Goal: Feedback & Contribution: Leave review/rating

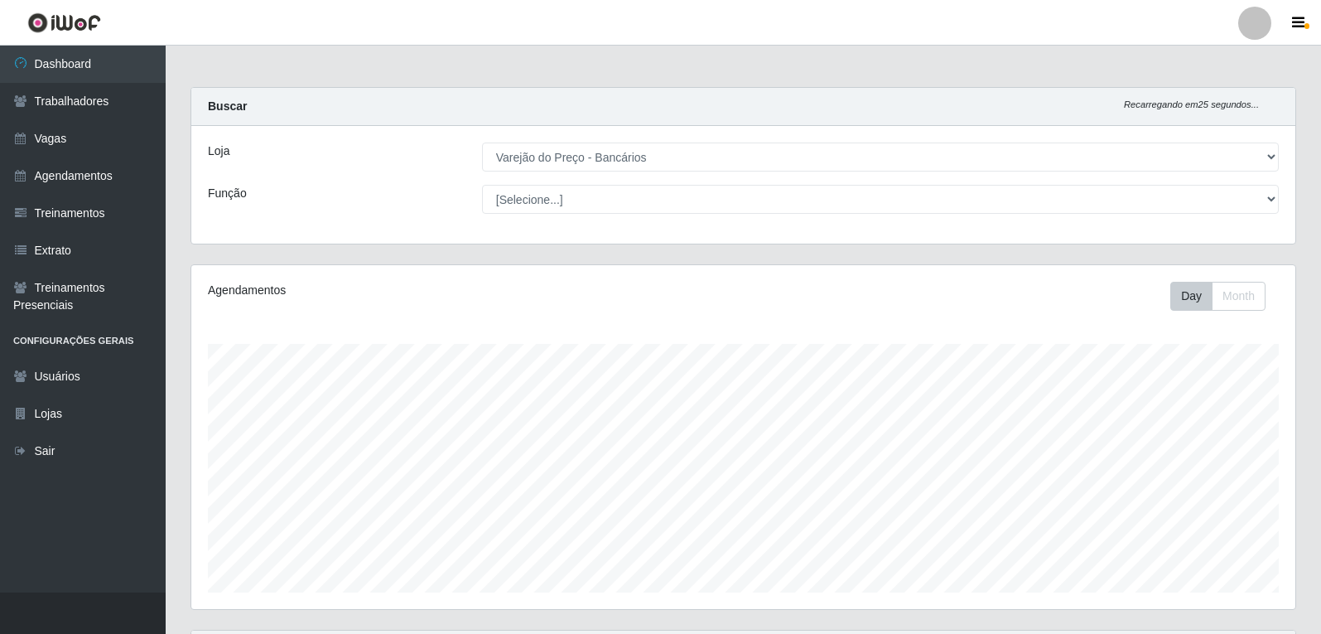
select select "157"
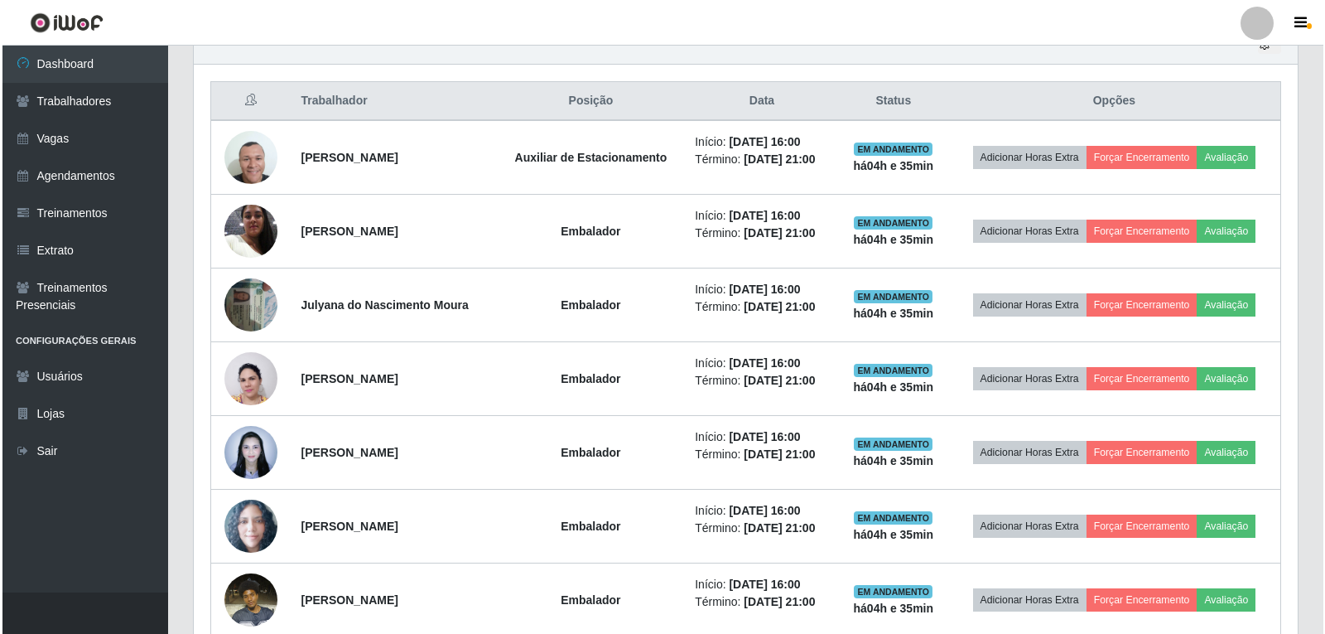
scroll to position [605, 0]
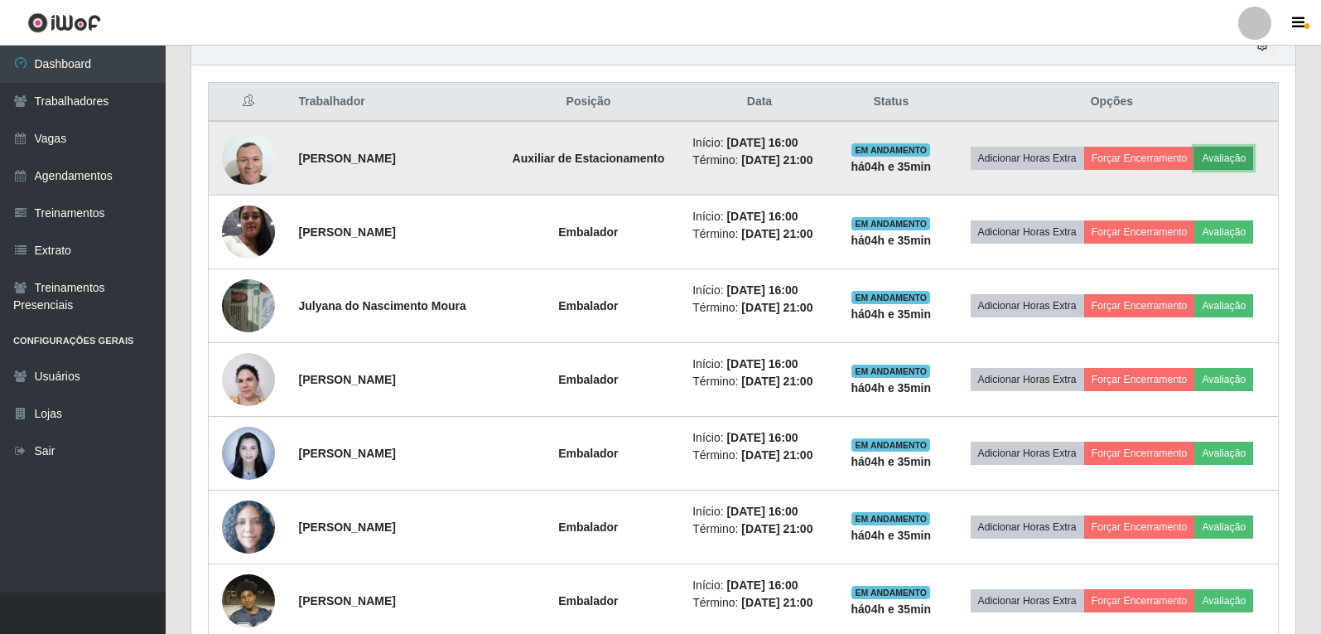
click at [1248, 159] on button "Avaliação" at bounding box center [1223, 158] width 59 height 23
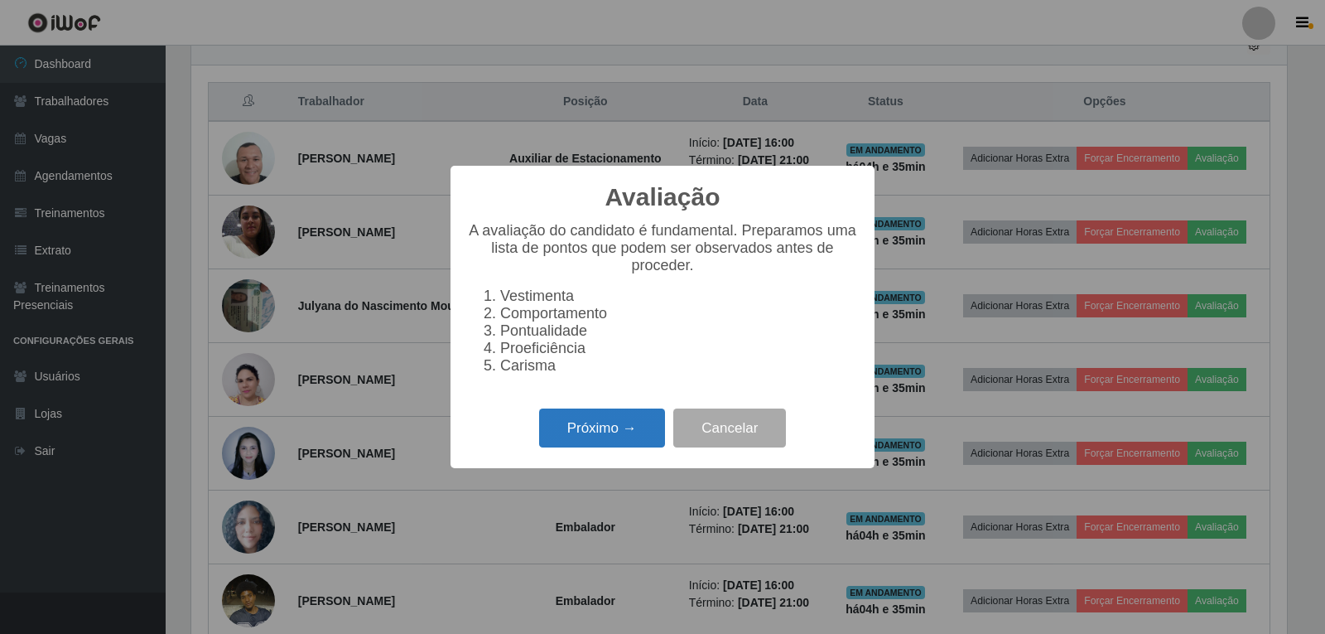
click at [641, 438] on button "Próximo →" at bounding box center [602, 427] width 126 height 39
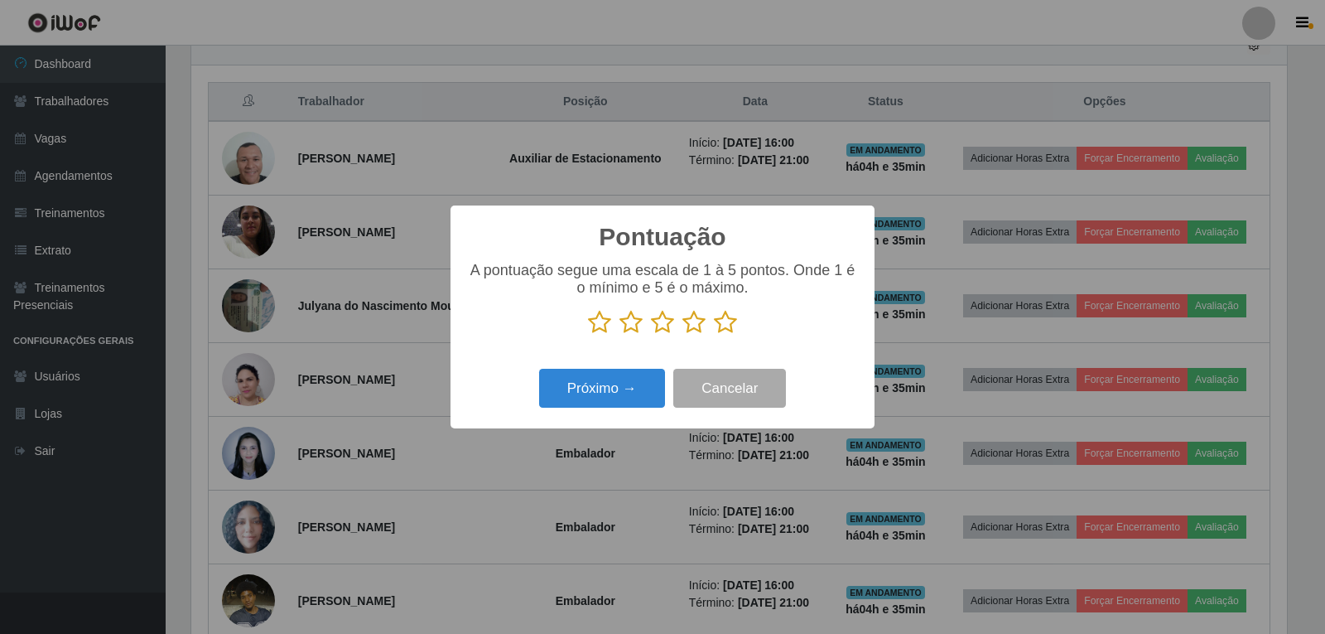
click at [728, 326] on icon at bounding box center [725, 322] width 23 height 25
click at [714, 335] on input "radio" at bounding box center [714, 335] width 0 height 0
click at [625, 407] on button "Próximo →" at bounding box center [602, 388] width 126 height 39
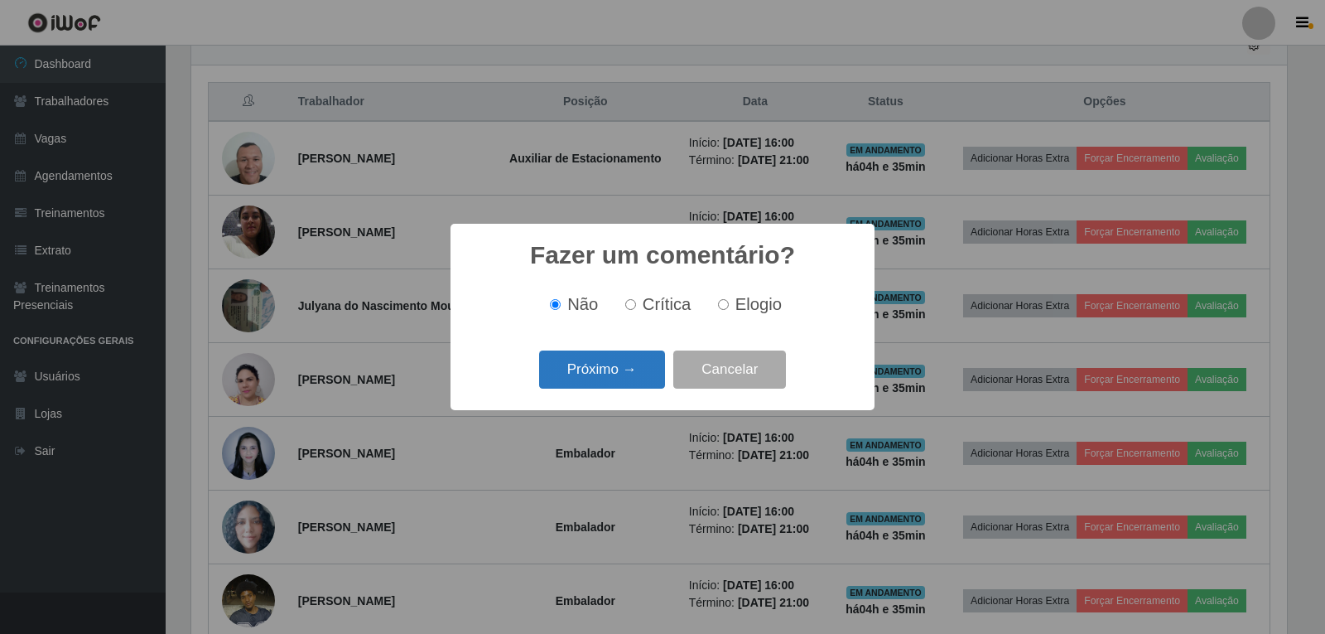
click at [649, 357] on button "Próximo →" at bounding box center [602, 369] width 126 height 39
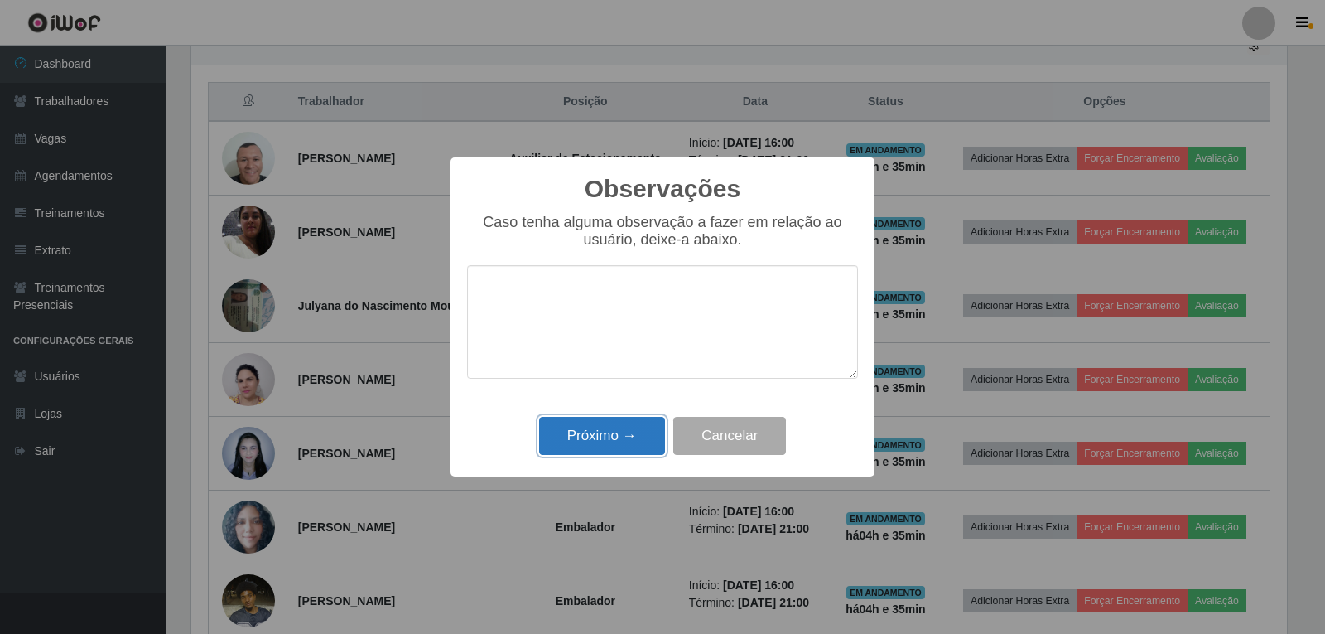
click at [627, 427] on button "Próximo →" at bounding box center [602, 436] width 126 height 39
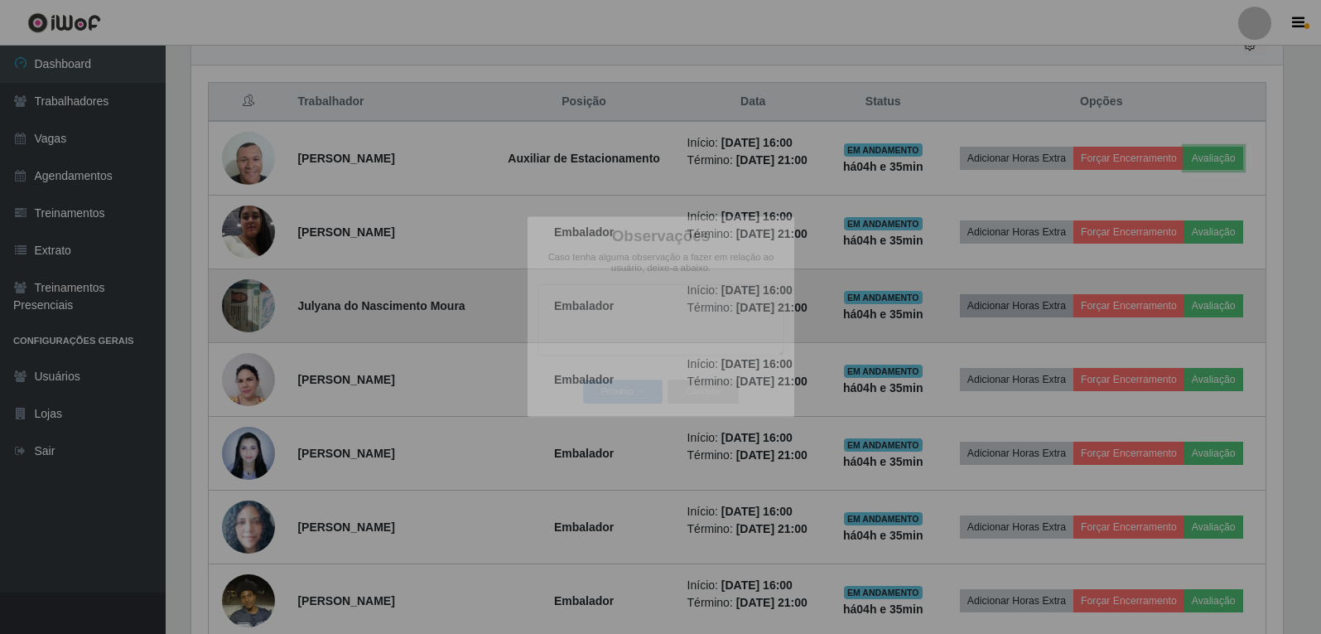
scroll to position [344, 1104]
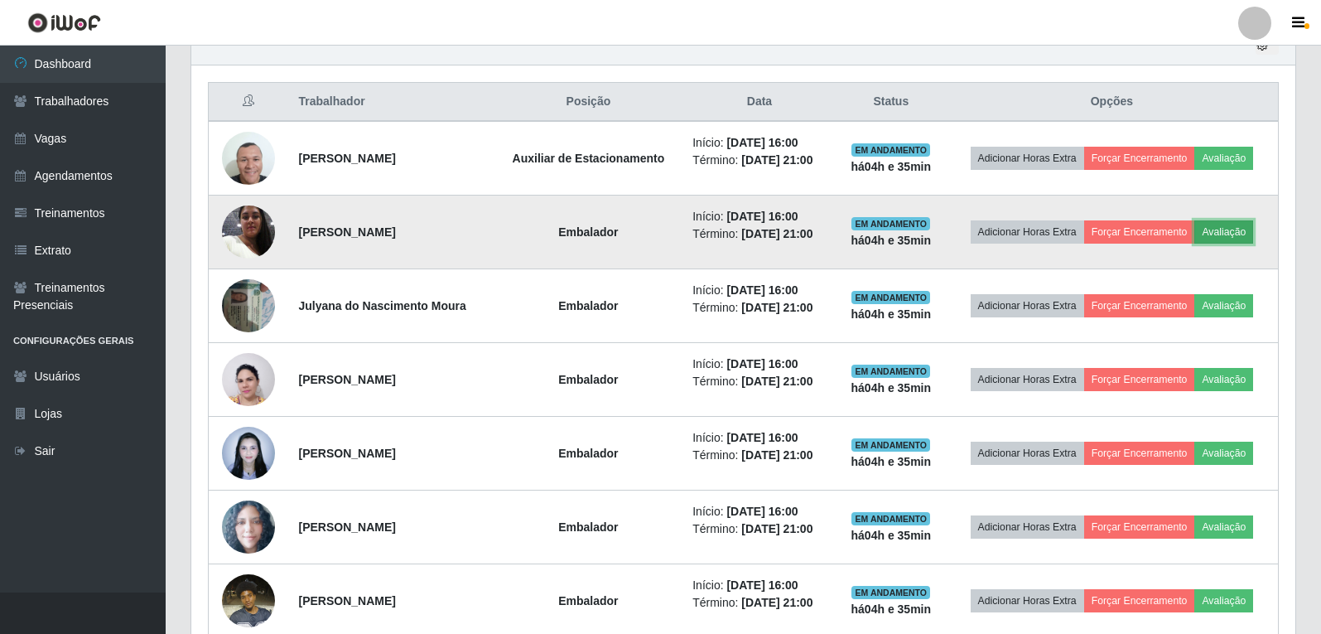
click at [1248, 233] on button "Avaliação" at bounding box center [1223, 231] width 59 height 23
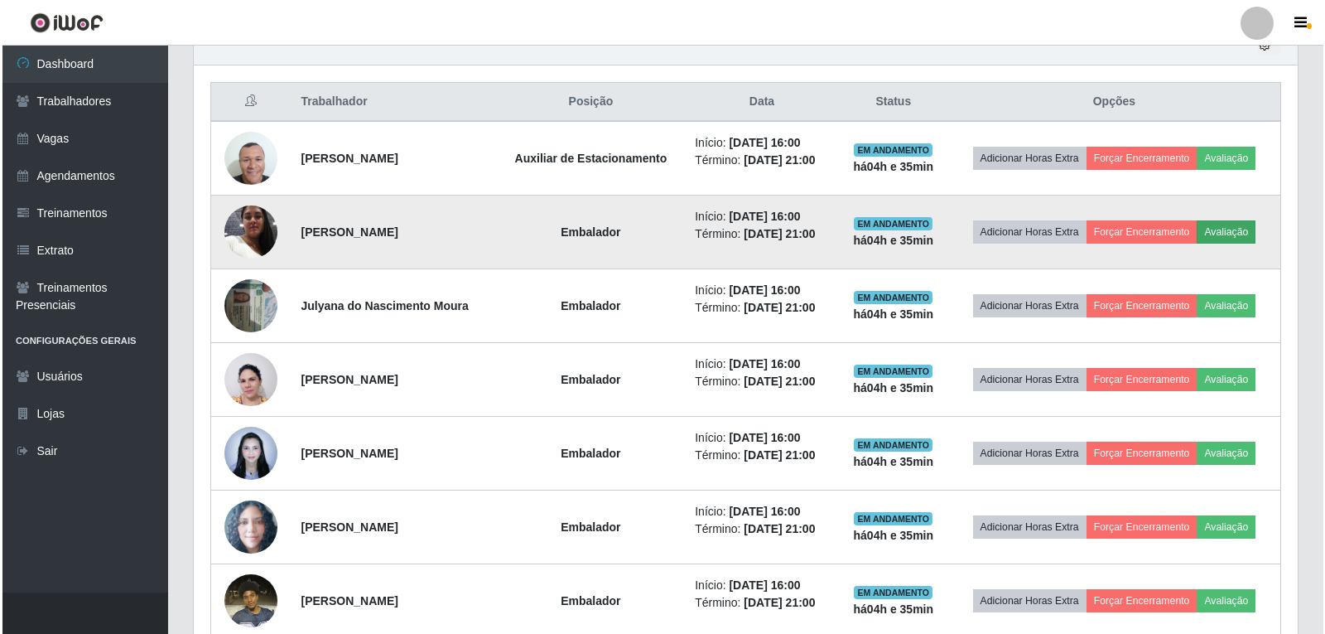
scroll to position [344, 1096]
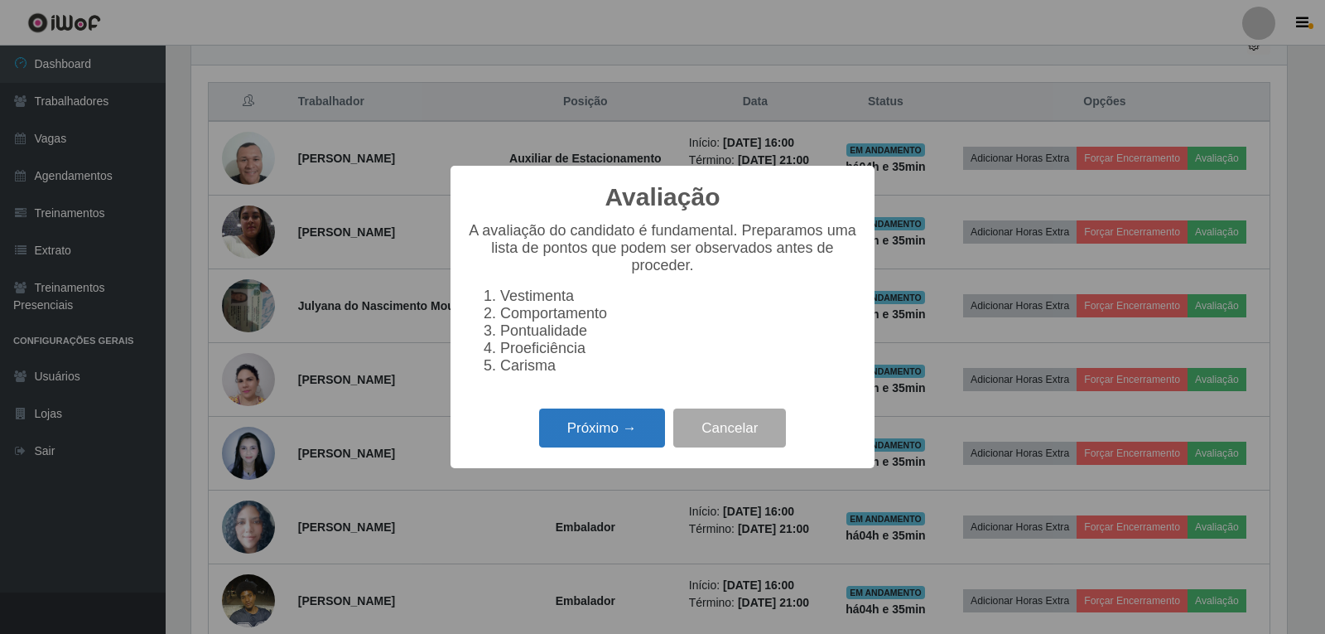
click at [643, 447] on button "Próximo →" at bounding box center [602, 427] width 126 height 39
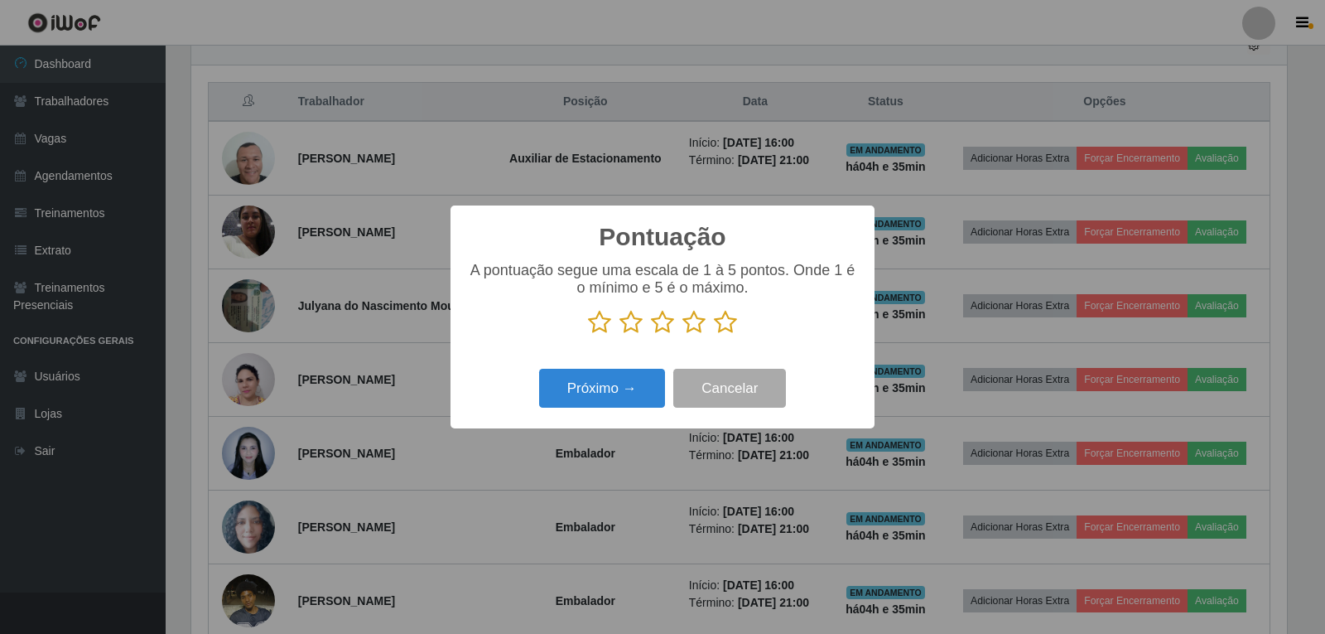
click at [720, 328] on icon at bounding box center [725, 322] width 23 height 25
click at [714, 335] on input "radio" at bounding box center [714, 335] width 0 height 0
click at [623, 396] on button "Próximo →" at bounding box center [602, 388] width 126 height 39
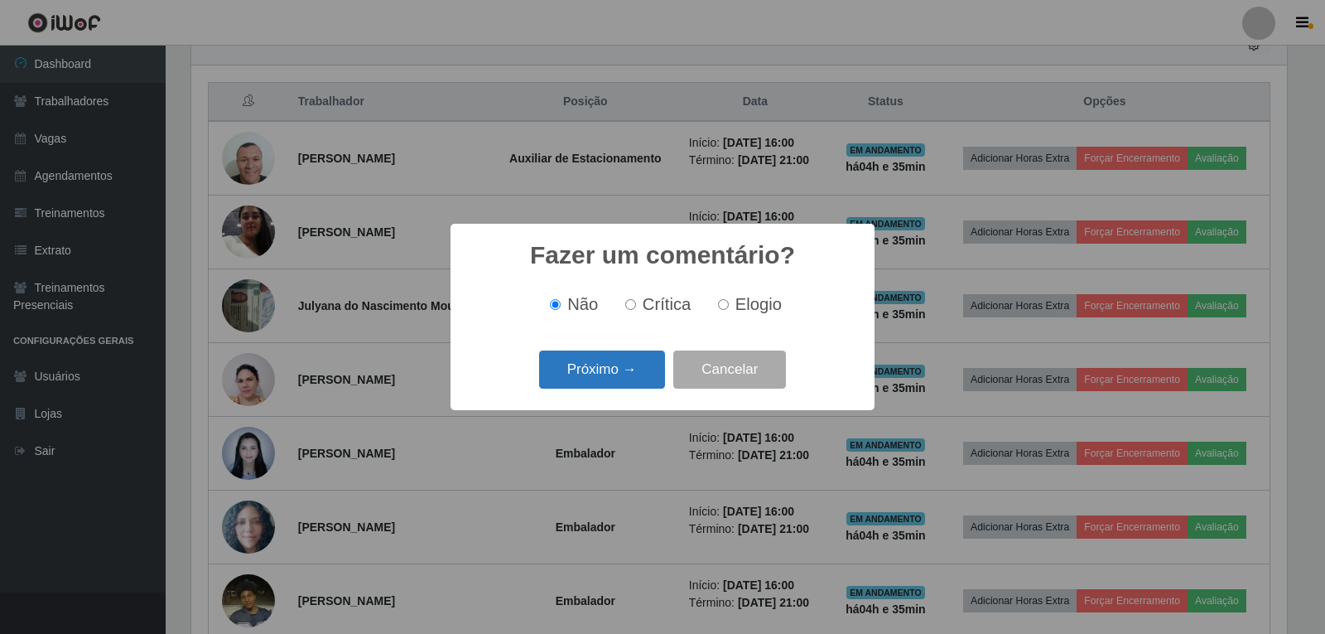
click at [647, 374] on button "Próximo →" at bounding box center [602, 369] width 126 height 39
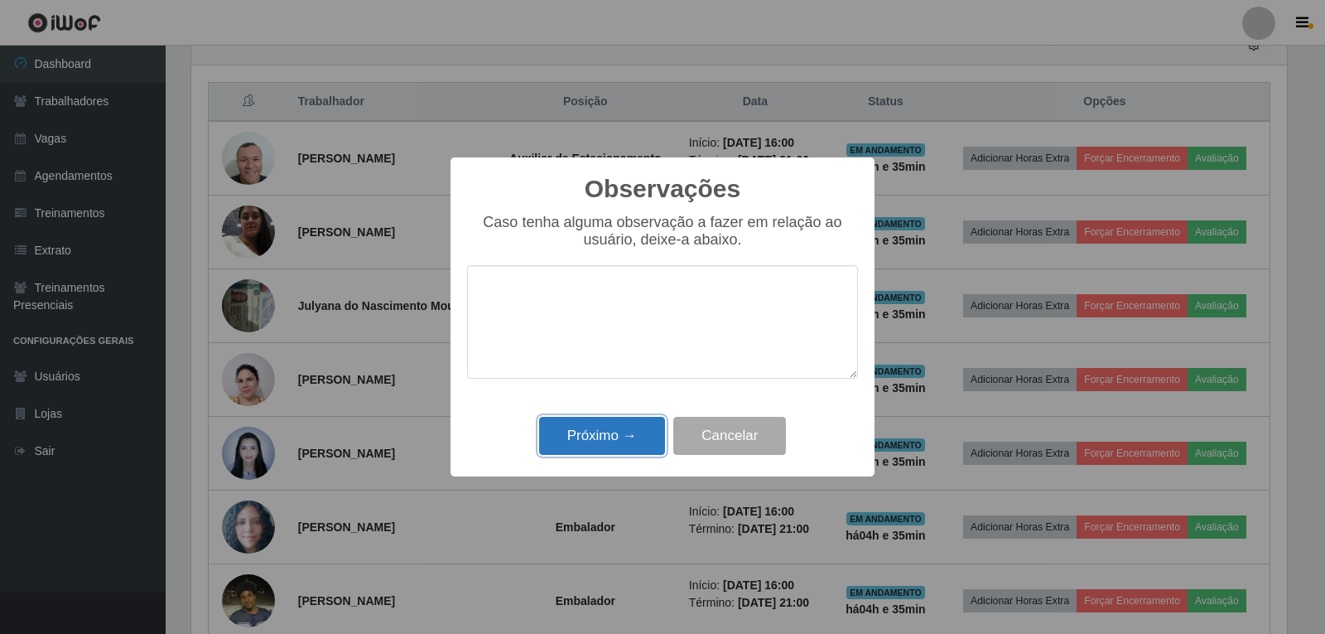
click at [646, 422] on button "Próximo →" at bounding box center [602, 436] width 126 height 39
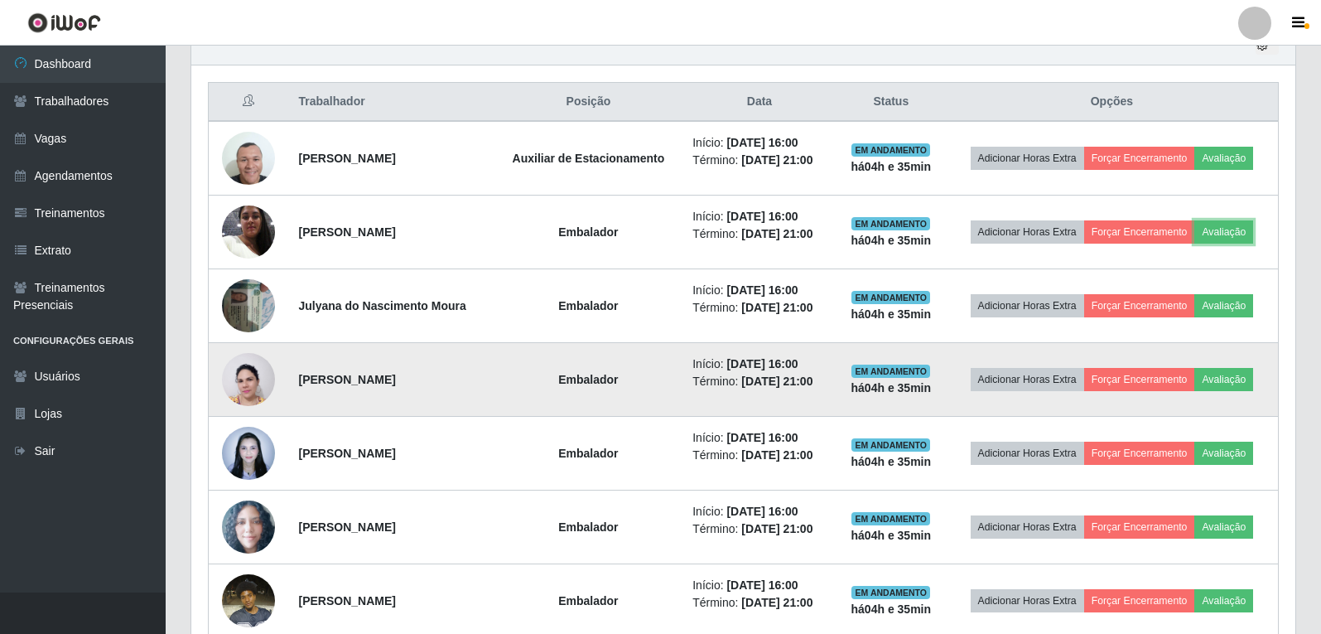
scroll to position [344, 1104]
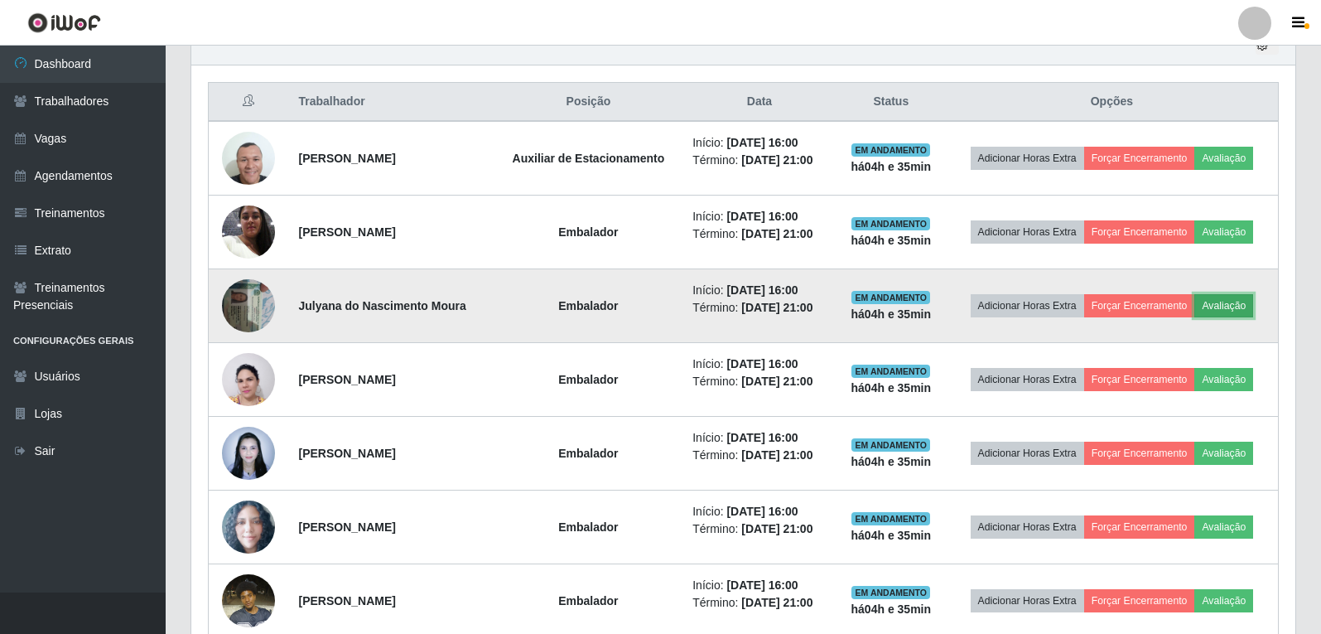
click at [1242, 298] on button "Avaliação" at bounding box center [1223, 305] width 59 height 23
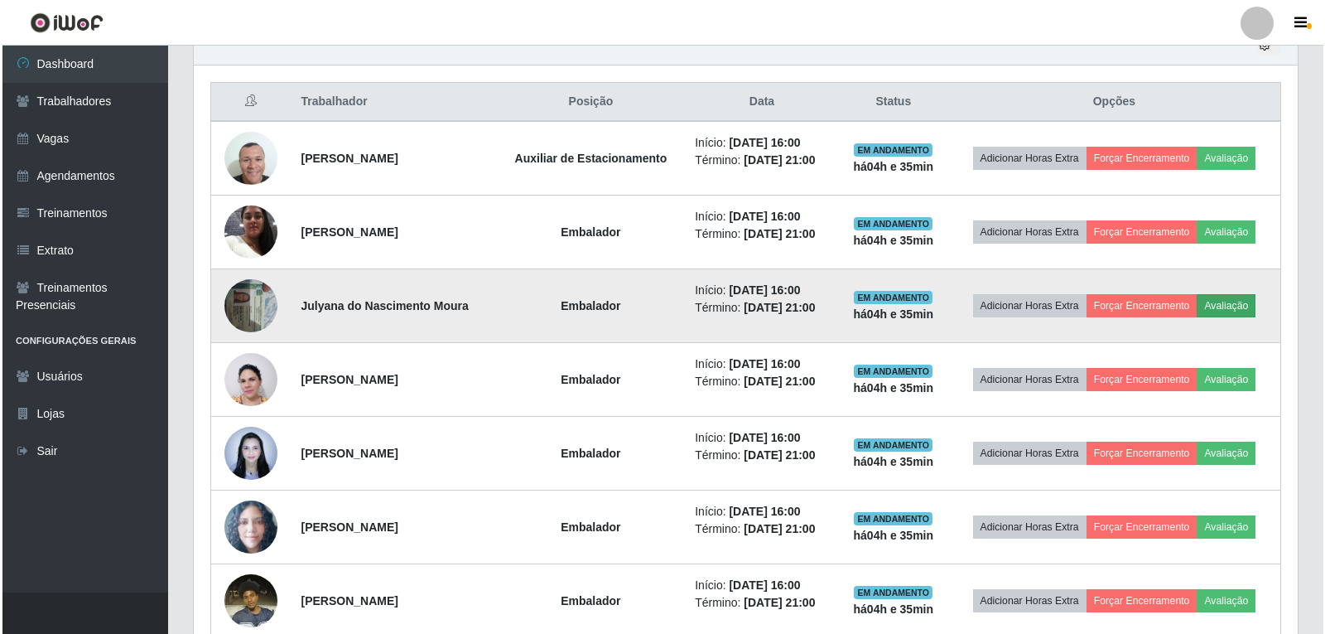
scroll to position [344, 1096]
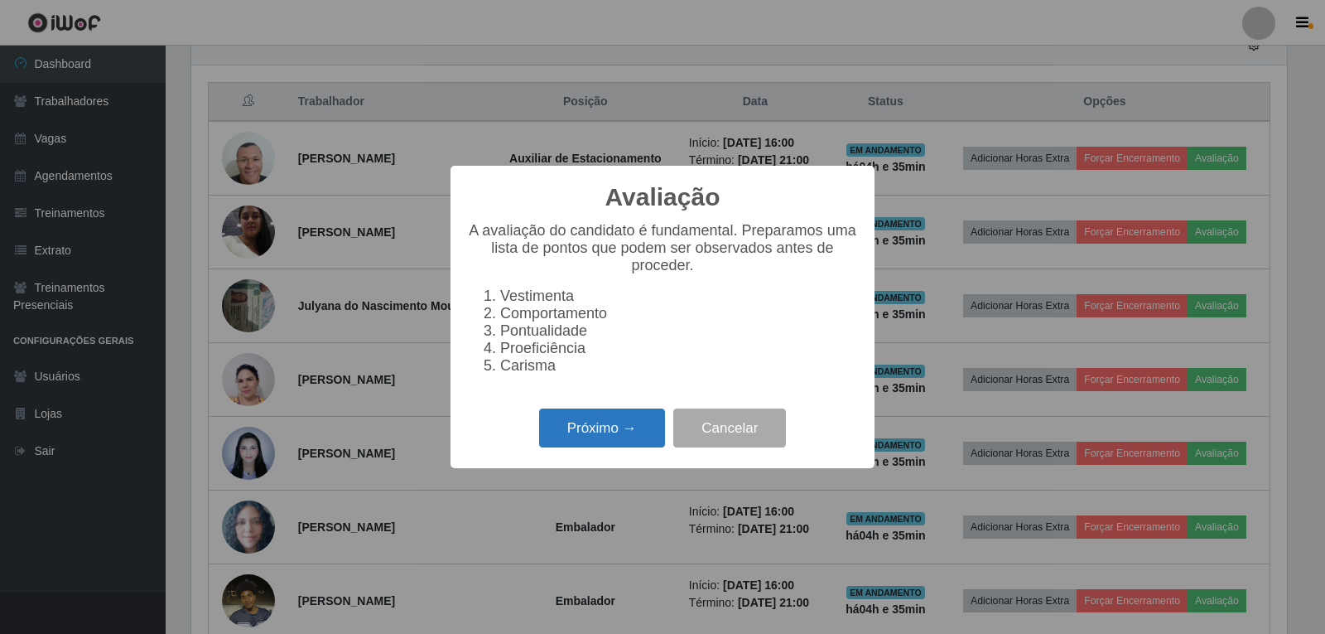
click at [614, 429] on button "Próximo →" at bounding box center [602, 427] width 126 height 39
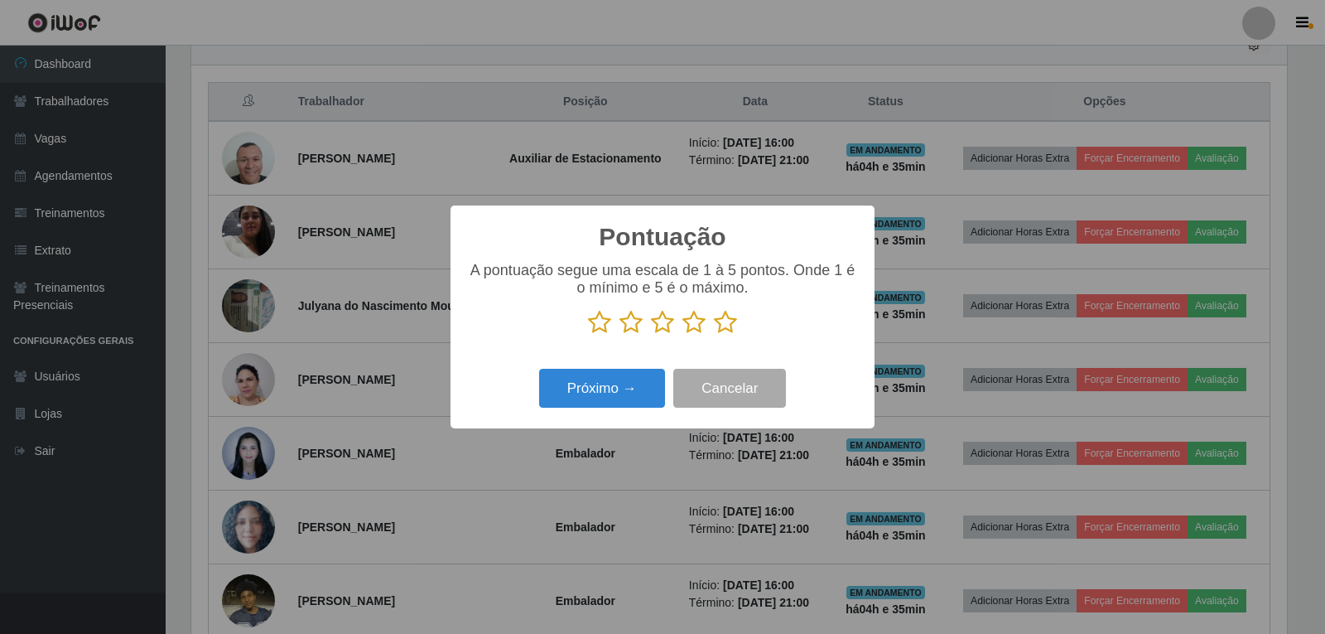
scroll to position [828004, 827252]
click at [722, 327] on icon at bounding box center [725, 322] width 23 height 25
click at [714, 335] on input "radio" at bounding box center [714, 335] width 0 height 0
click at [638, 384] on button "Próximo →" at bounding box center [602, 388] width 126 height 39
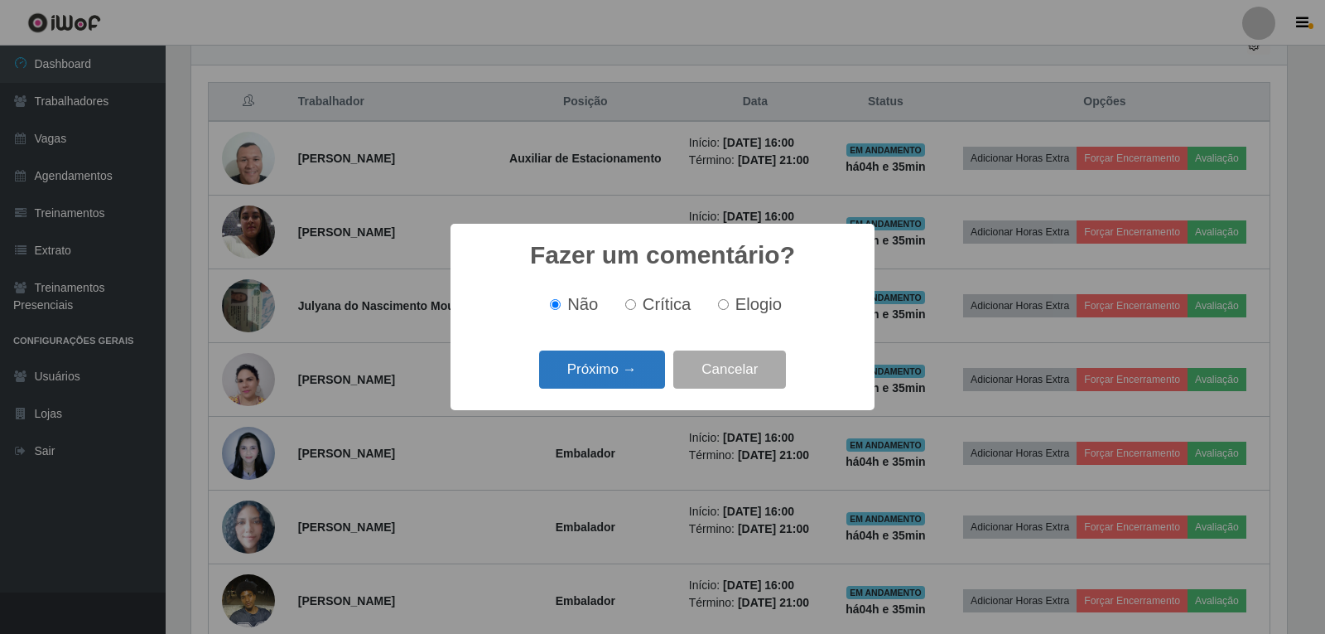
click at [631, 370] on button "Próximo →" at bounding box center [602, 369] width 126 height 39
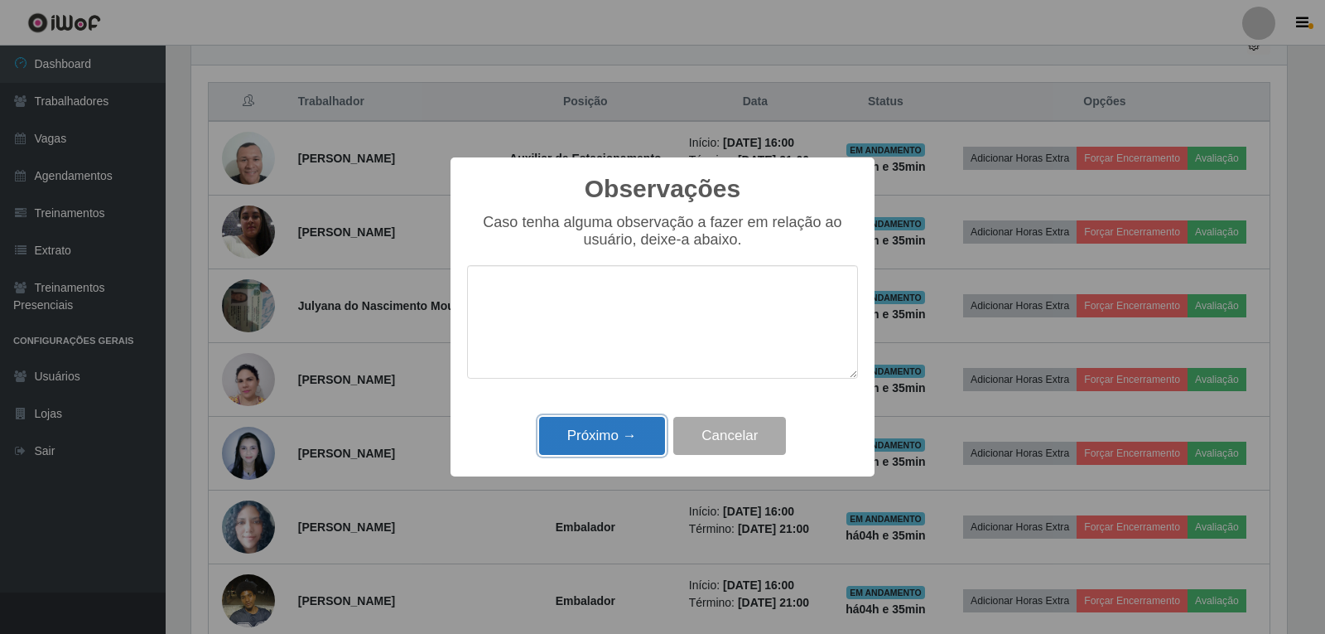
click at [643, 432] on button "Próximo →" at bounding box center [602, 436] width 126 height 39
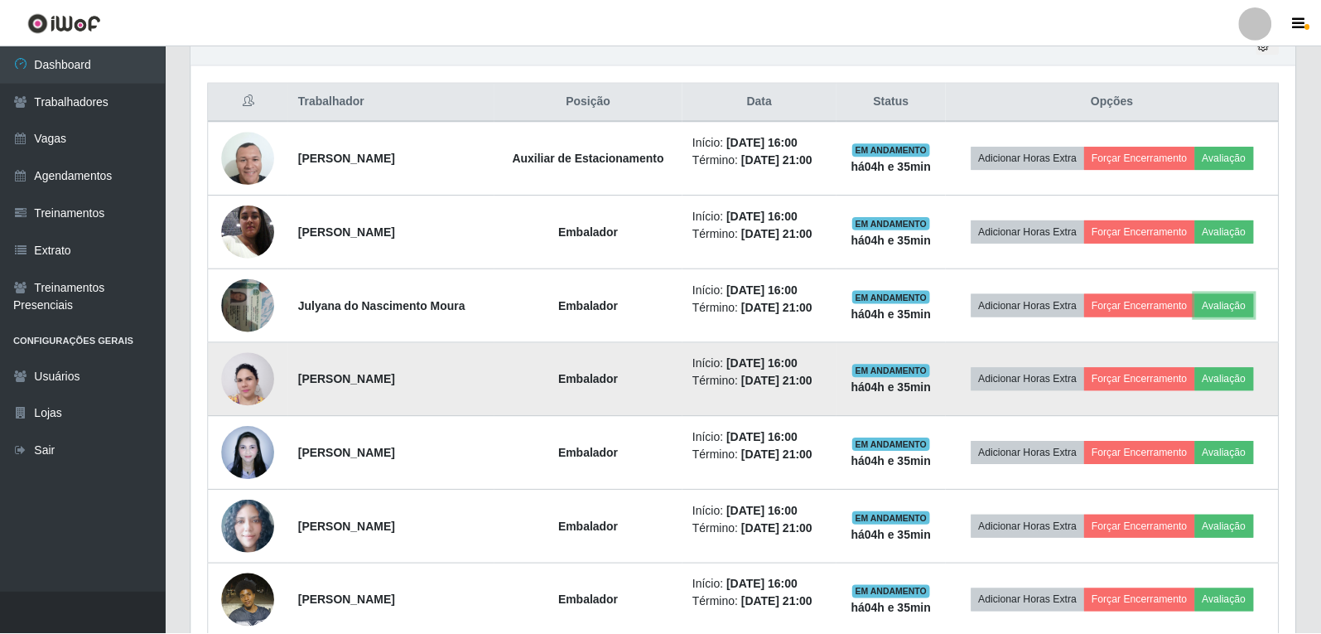
scroll to position [344, 1104]
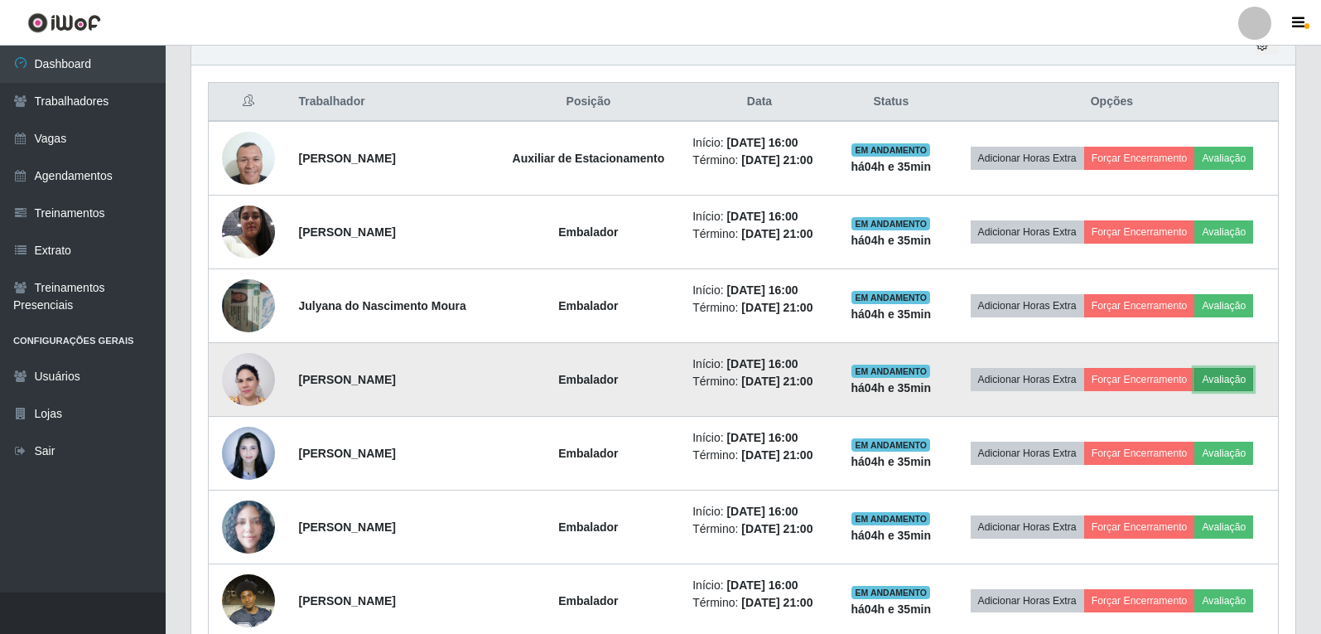
click at [1253, 378] on button "Avaliação" at bounding box center [1223, 379] width 59 height 23
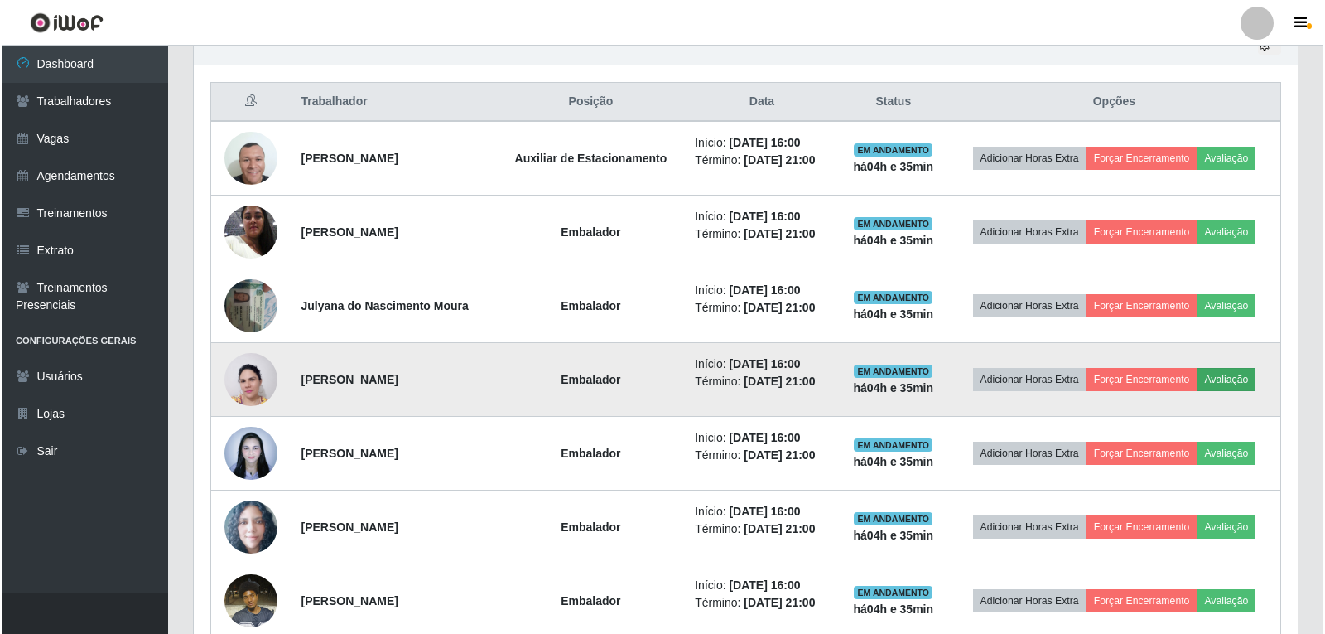
scroll to position [344, 1096]
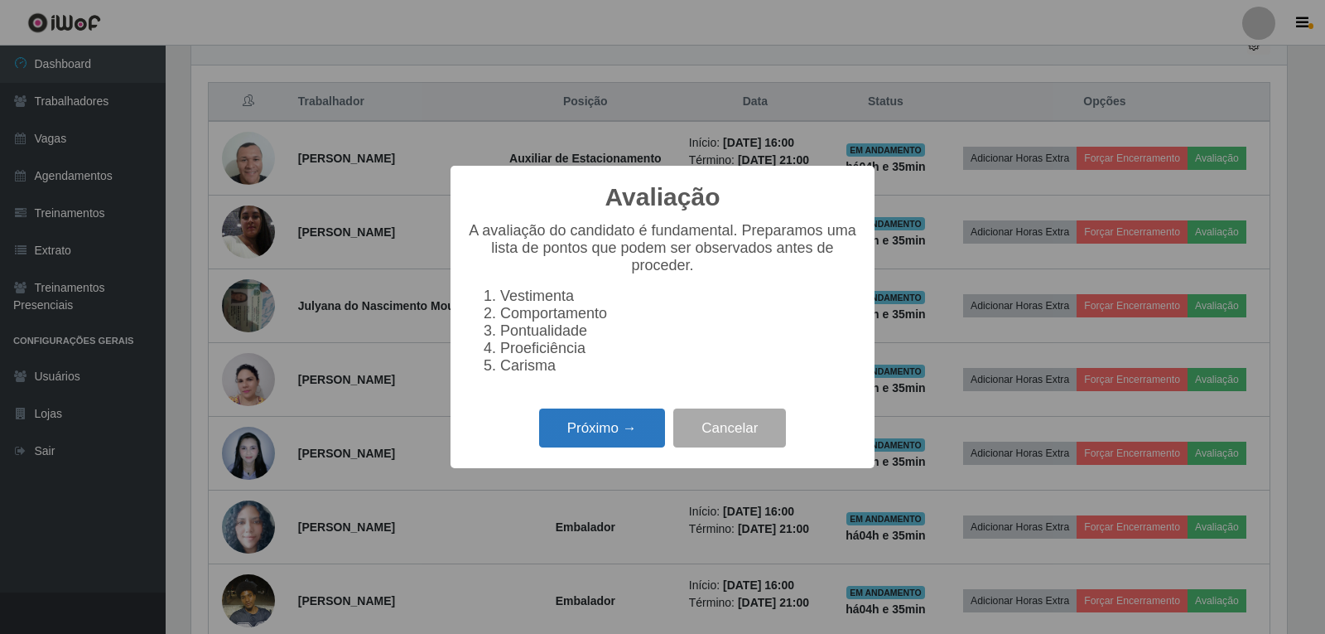
click at [640, 422] on button "Próximo →" at bounding box center [602, 427] width 126 height 39
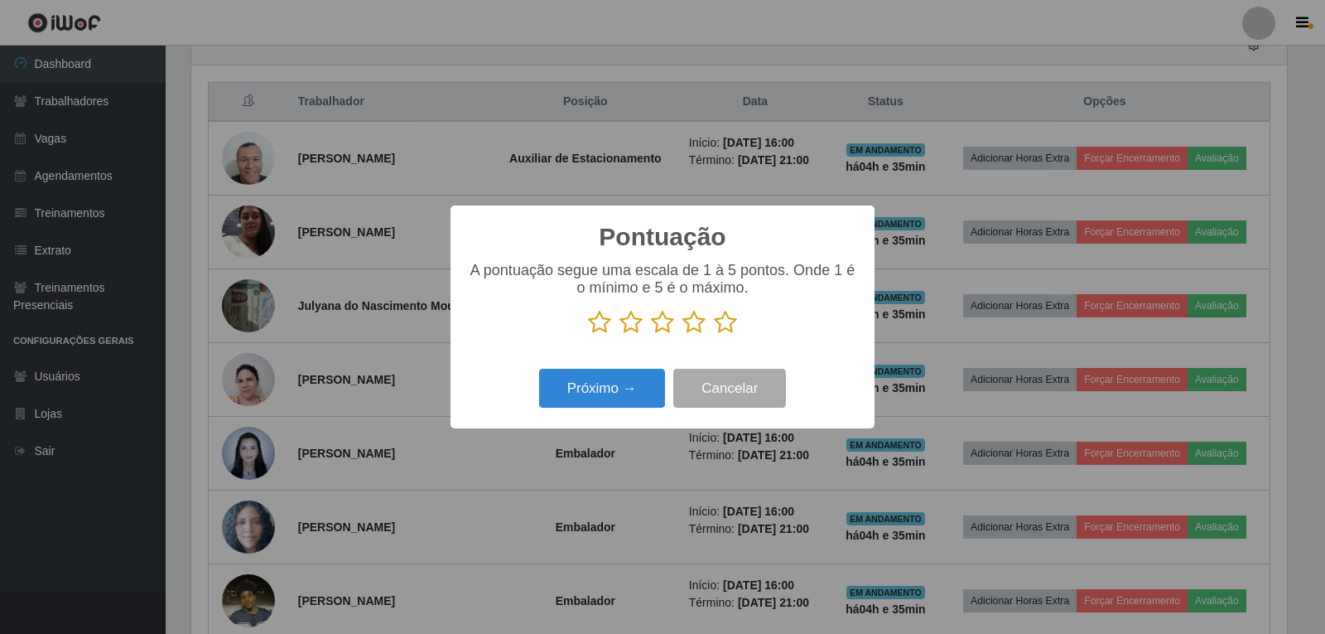
scroll to position [828004, 827252]
click at [734, 321] on icon at bounding box center [725, 322] width 23 height 25
click at [714, 335] on input "radio" at bounding box center [714, 335] width 0 height 0
click at [592, 396] on button "Próximo →" at bounding box center [602, 388] width 126 height 39
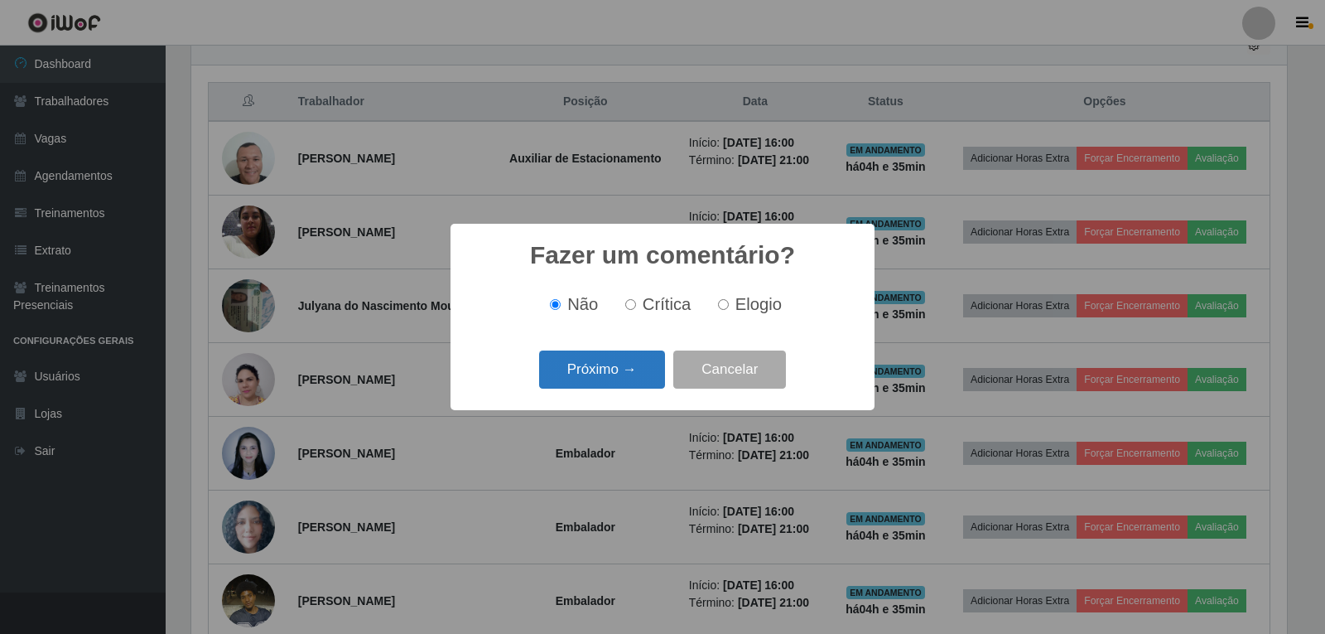
click at [637, 364] on button "Próximo →" at bounding box center [602, 369] width 126 height 39
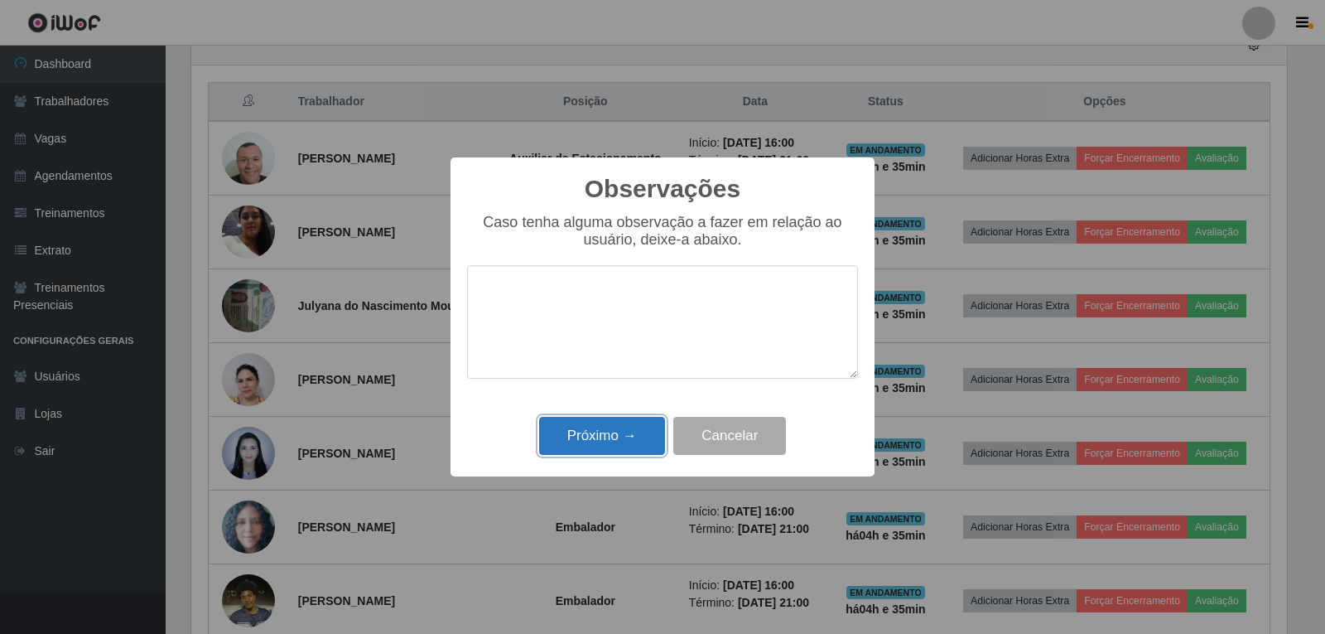
click at [629, 442] on button "Próximo →" at bounding box center [602, 436] width 126 height 39
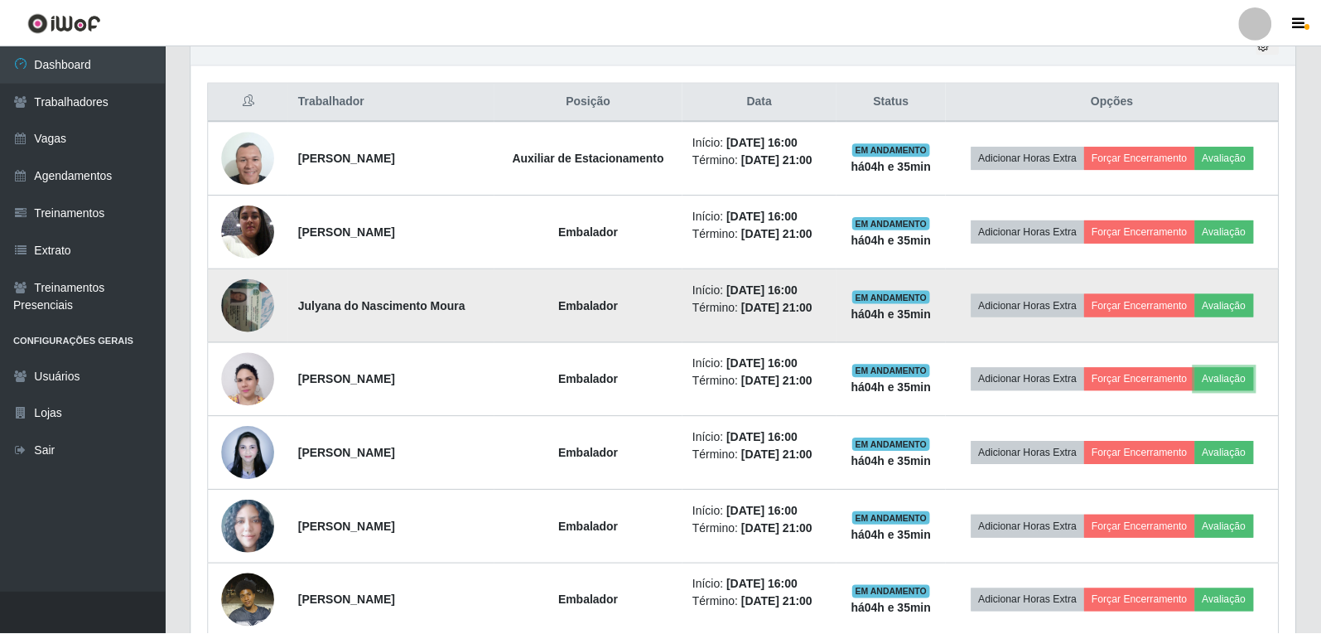
scroll to position [344, 1104]
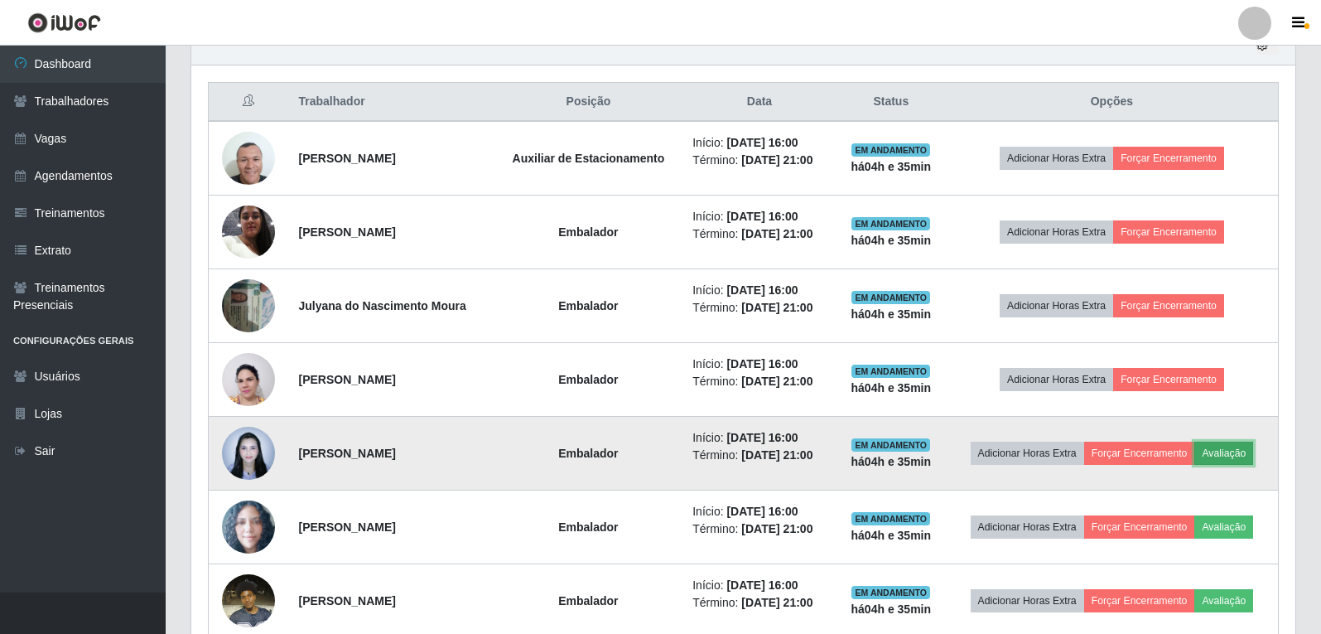
click at [1235, 456] on button "Avaliação" at bounding box center [1223, 453] width 59 height 23
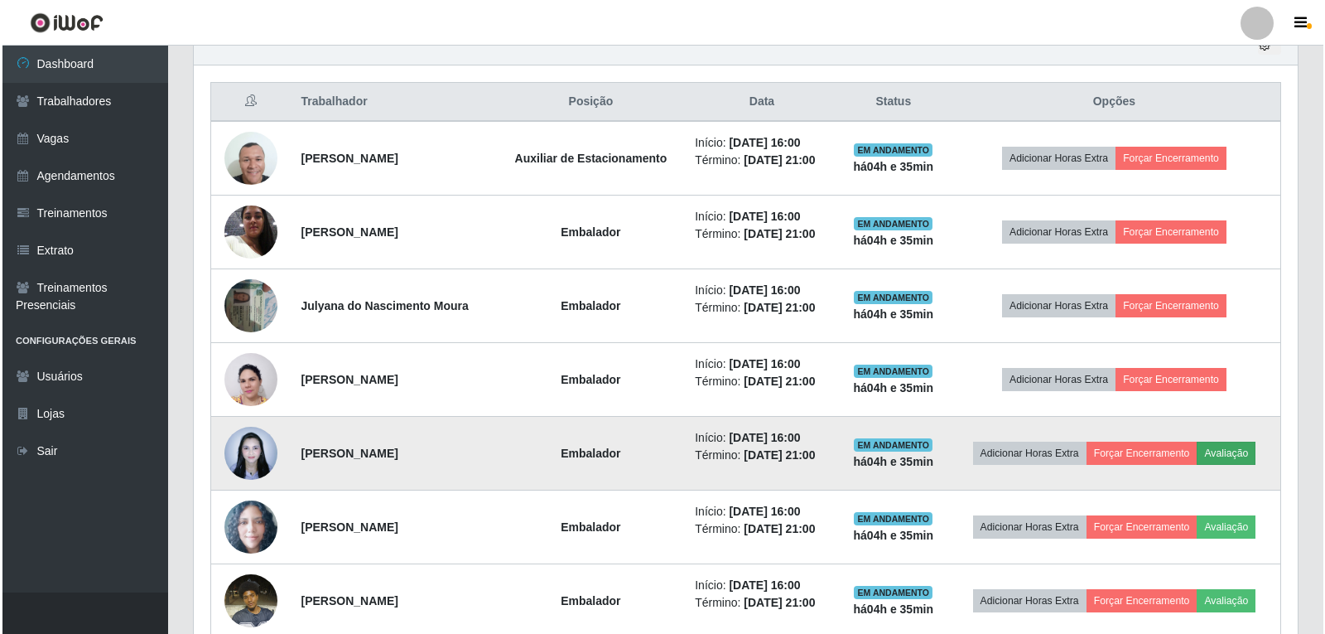
scroll to position [344, 1096]
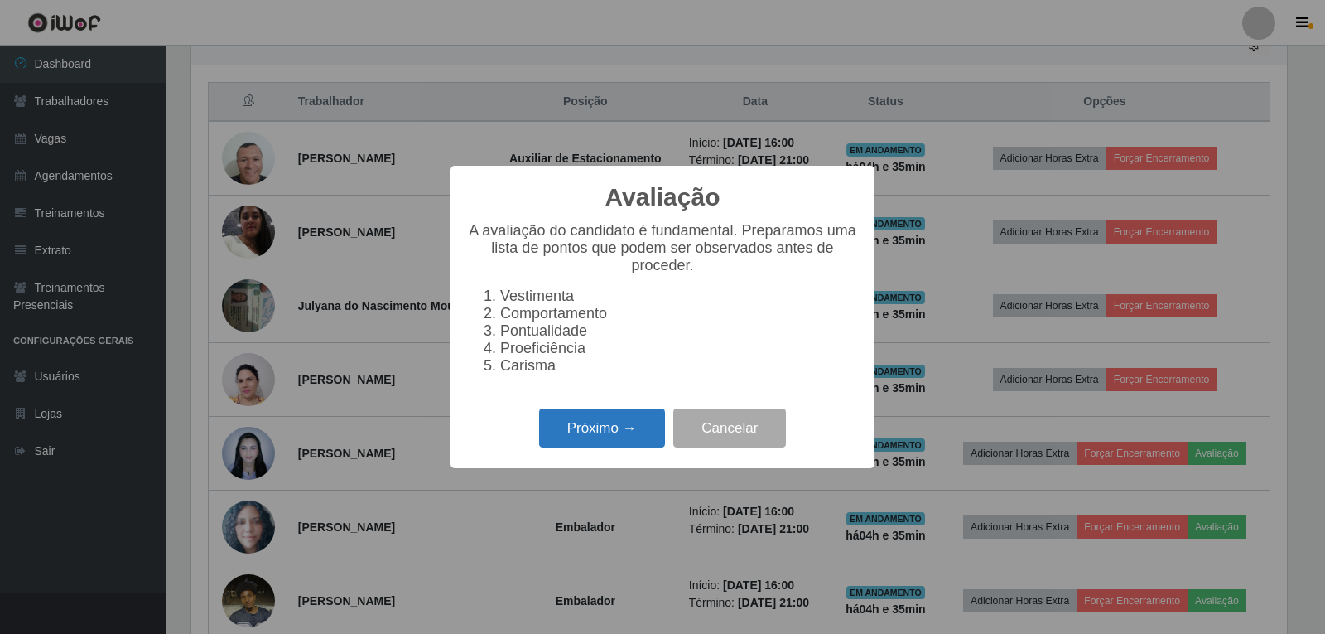
click at [601, 442] on button "Próximo →" at bounding box center [602, 427] width 126 height 39
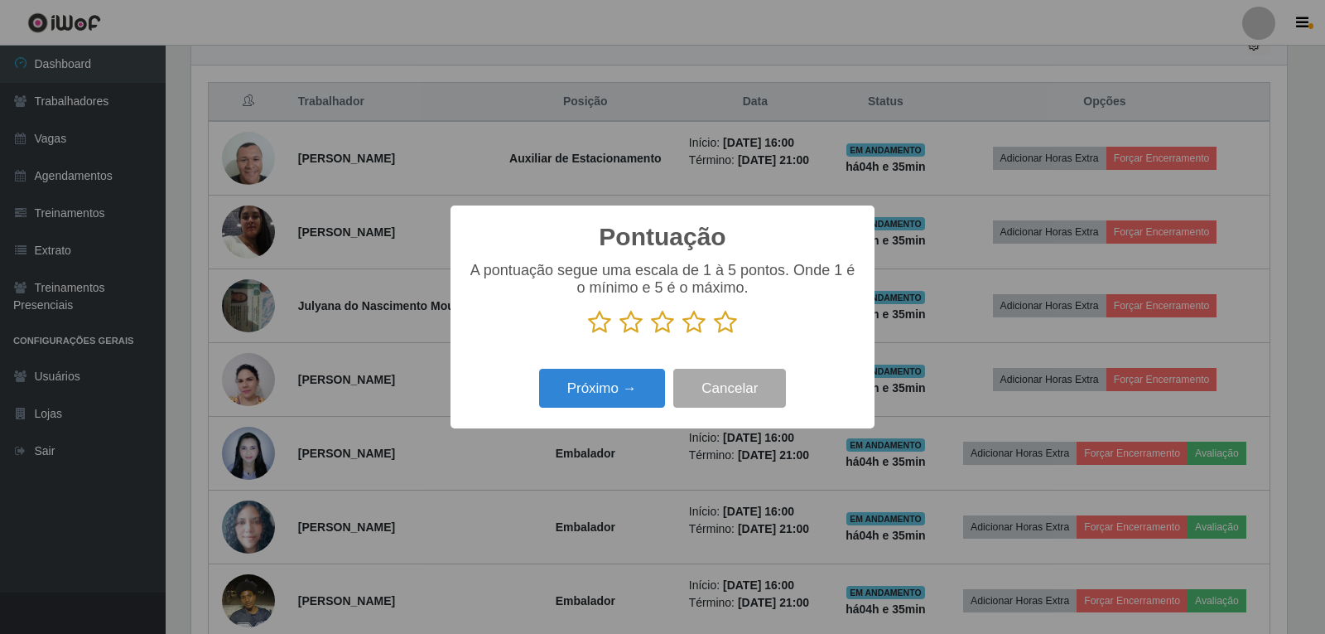
click at [727, 323] on icon at bounding box center [725, 322] width 23 height 25
click at [714, 335] on input "radio" at bounding box center [714, 335] width 0 height 0
click at [635, 389] on button "Próximo →" at bounding box center [602, 388] width 126 height 39
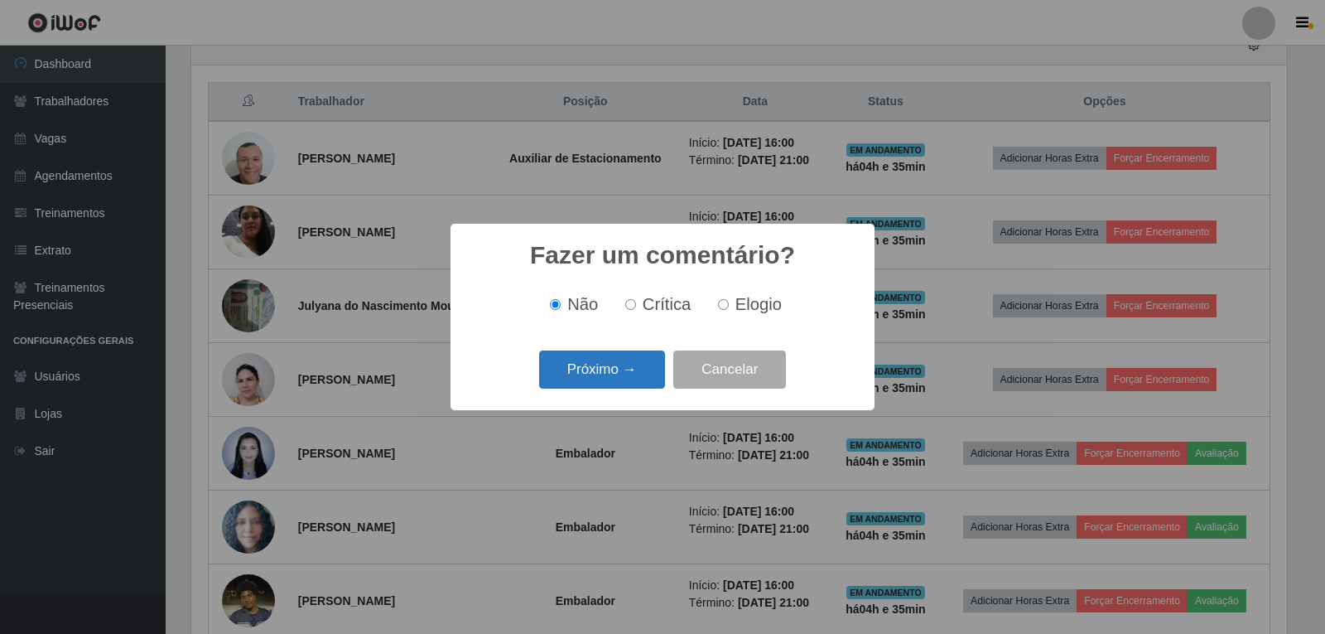
click at [644, 372] on button "Próximo →" at bounding box center [602, 369] width 126 height 39
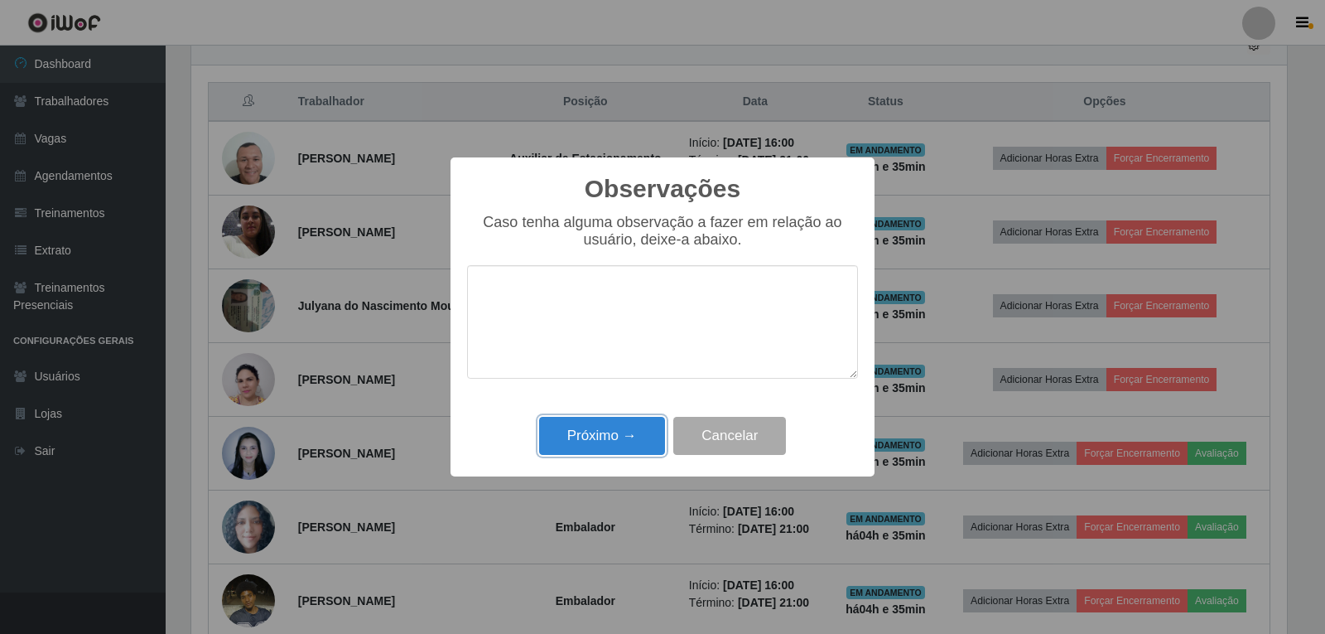
drag, startPoint x: 639, startPoint y: 427, endPoint x: 769, endPoint y: 411, distance: 131.0
click at [639, 427] on button "Próximo →" at bounding box center [602, 436] width 126 height 39
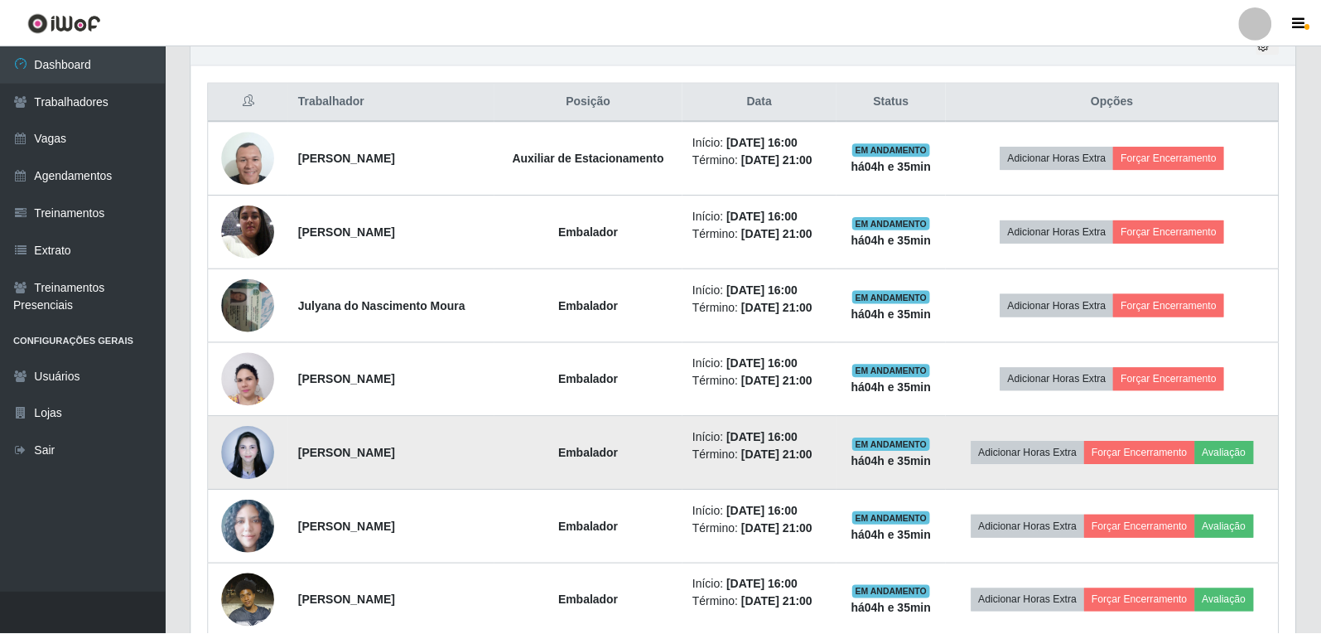
scroll to position [0, 0]
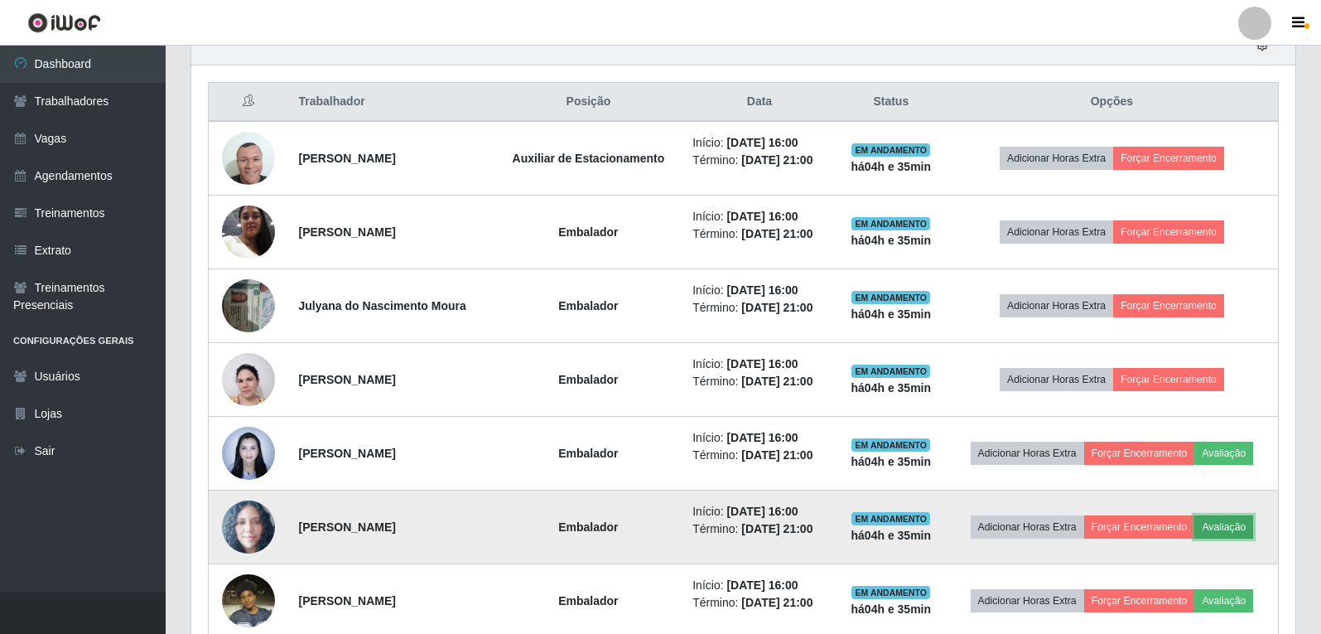
click at [1230, 522] on button "Avaliação" at bounding box center [1223, 526] width 59 height 23
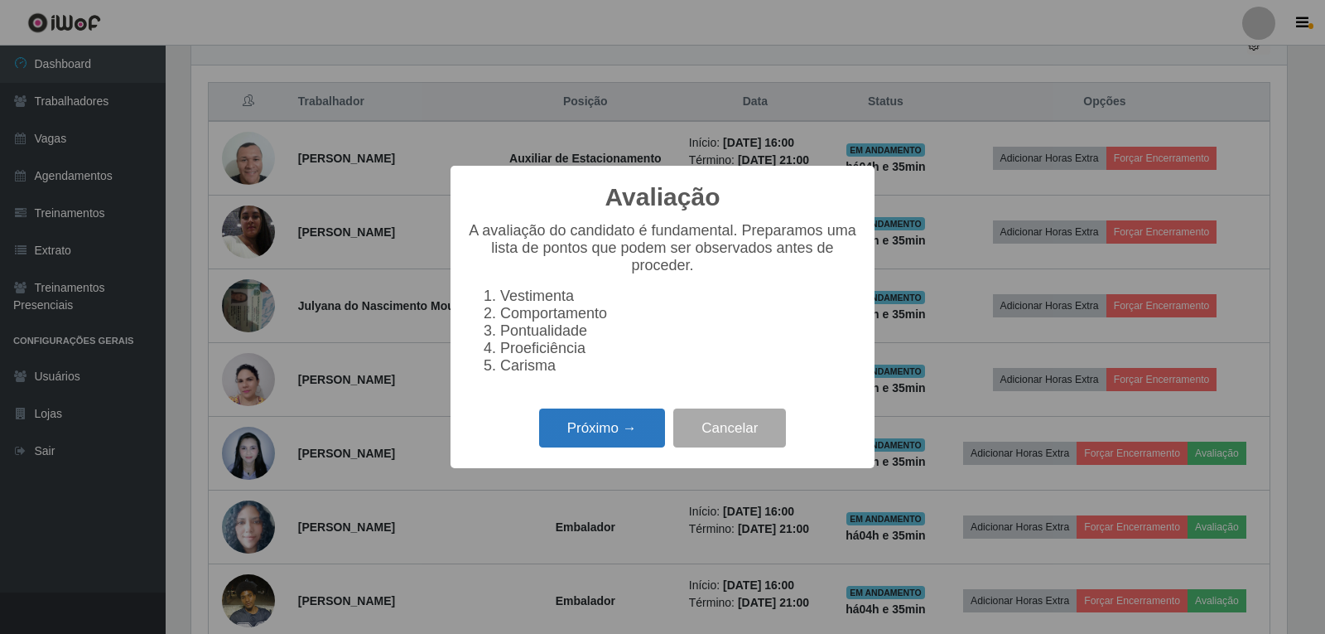
click at [597, 440] on button "Próximo →" at bounding box center [602, 427] width 126 height 39
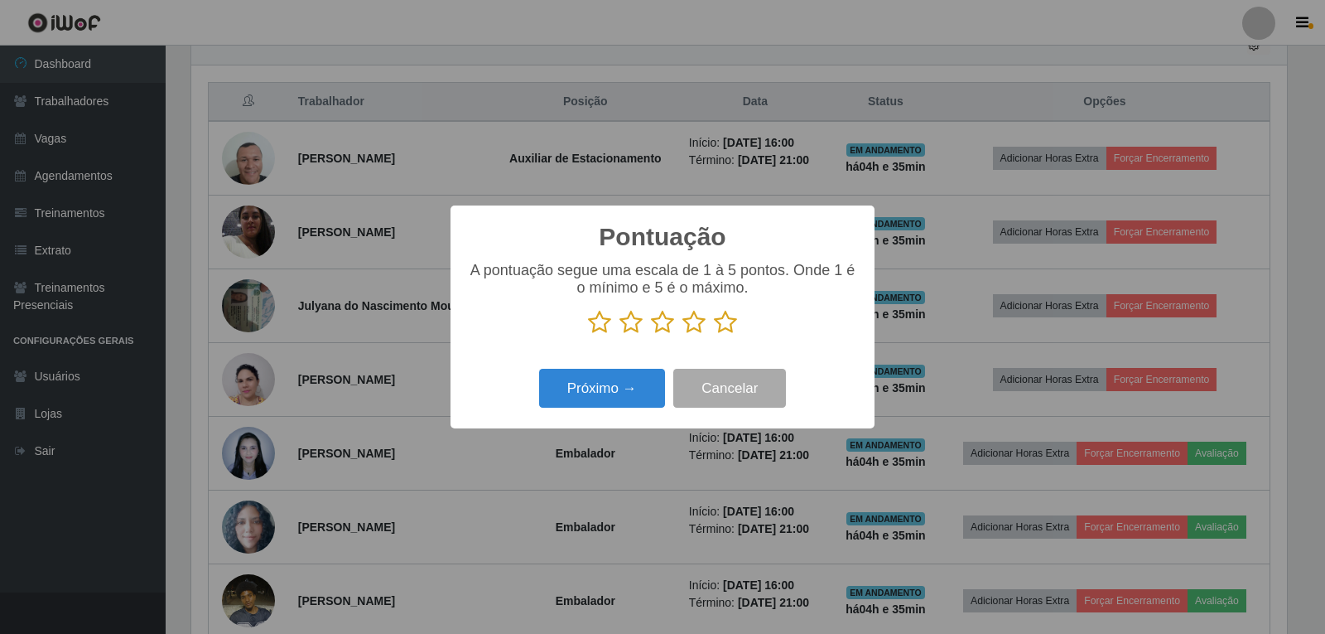
click at [730, 320] on icon at bounding box center [725, 322] width 23 height 25
click at [714, 335] on input "radio" at bounding box center [714, 335] width 0 height 0
click at [631, 398] on button "Próximo →" at bounding box center [602, 388] width 126 height 39
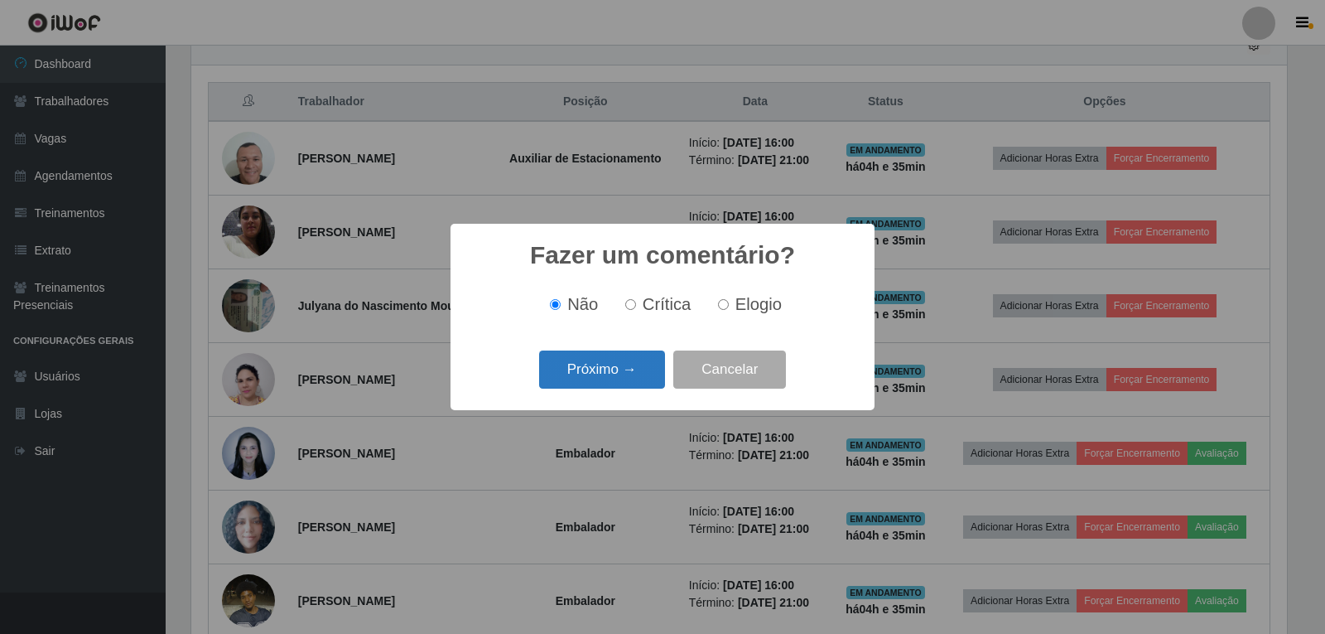
click at [645, 371] on button "Próximo →" at bounding box center [602, 369] width 126 height 39
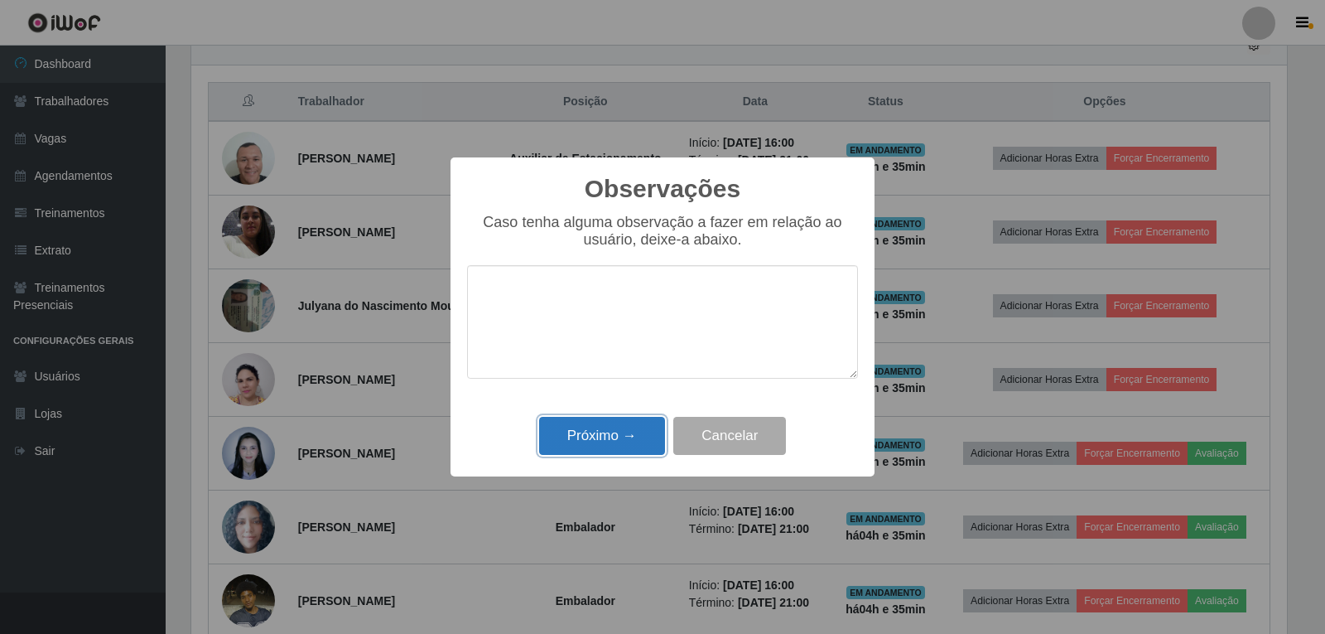
click at [636, 435] on button "Próximo →" at bounding box center [602, 436] width 126 height 39
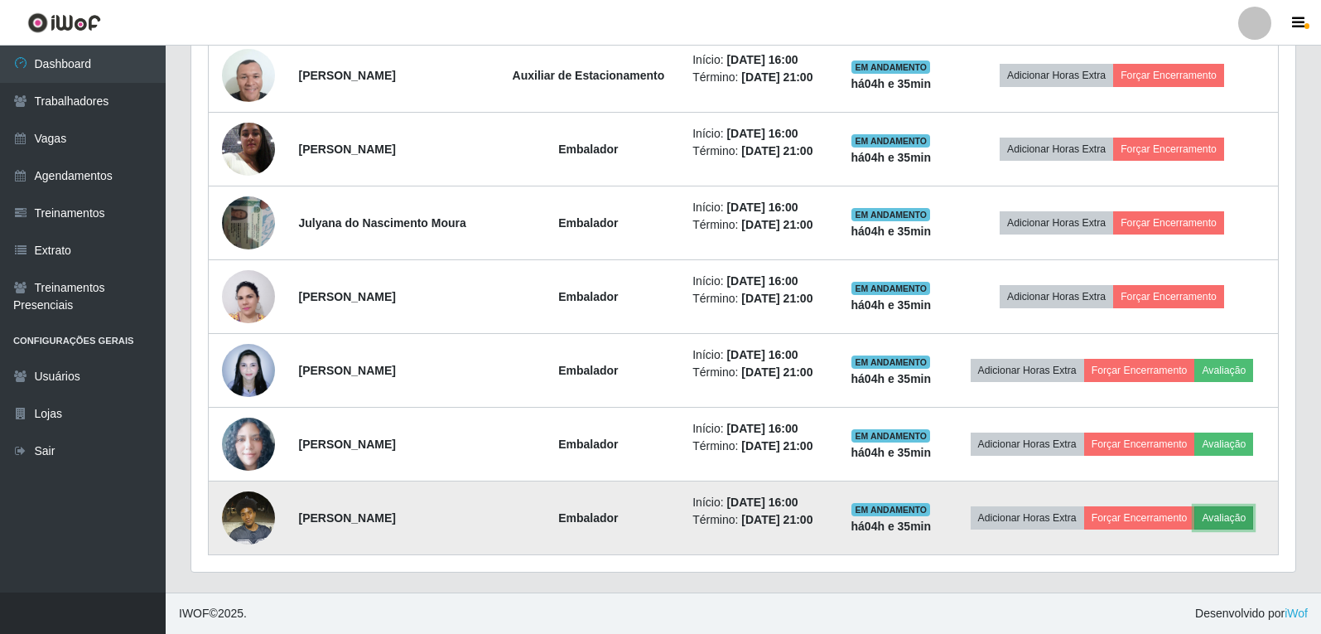
click at [1233, 527] on button "Avaliação" at bounding box center [1223, 517] width 59 height 23
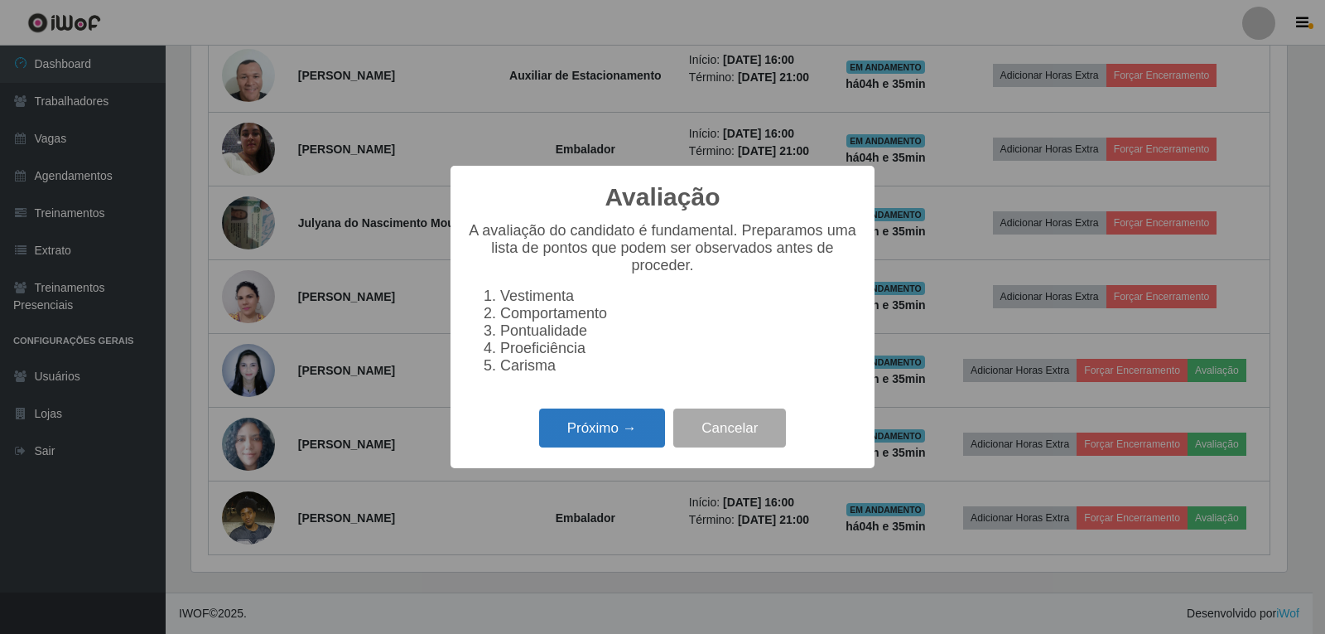
click at [613, 442] on button "Próximo →" at bounding box center [602, 427] width 126 height 39
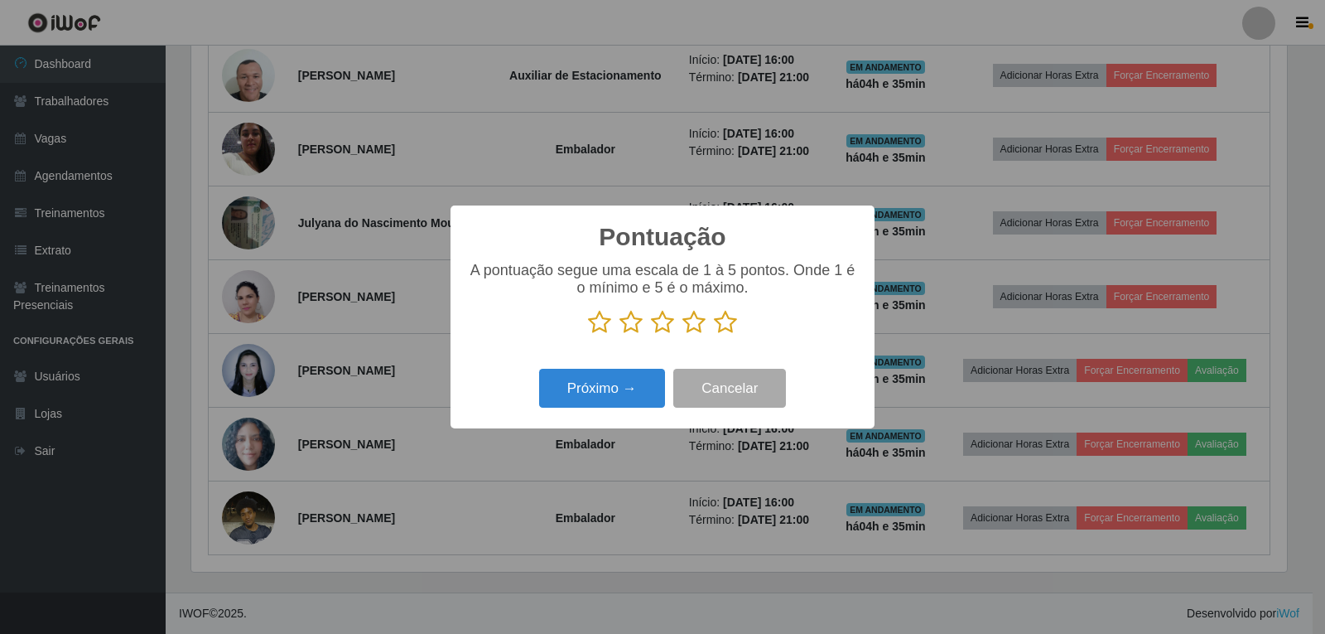
drag, startPoint x: 727, startPoint y: 330, endPoint x: 709, endPoint y: 350, distance: 27.6
click at [728, 329] on icon at bounding box center [725, 322] width 23 height 25
click at [714, 335] on input "radio" at bounding box center [714, 335] width 0 height 0
click at [649, 388] on button "Próximo →" at bounding box center [602, 388] width 126 height 39
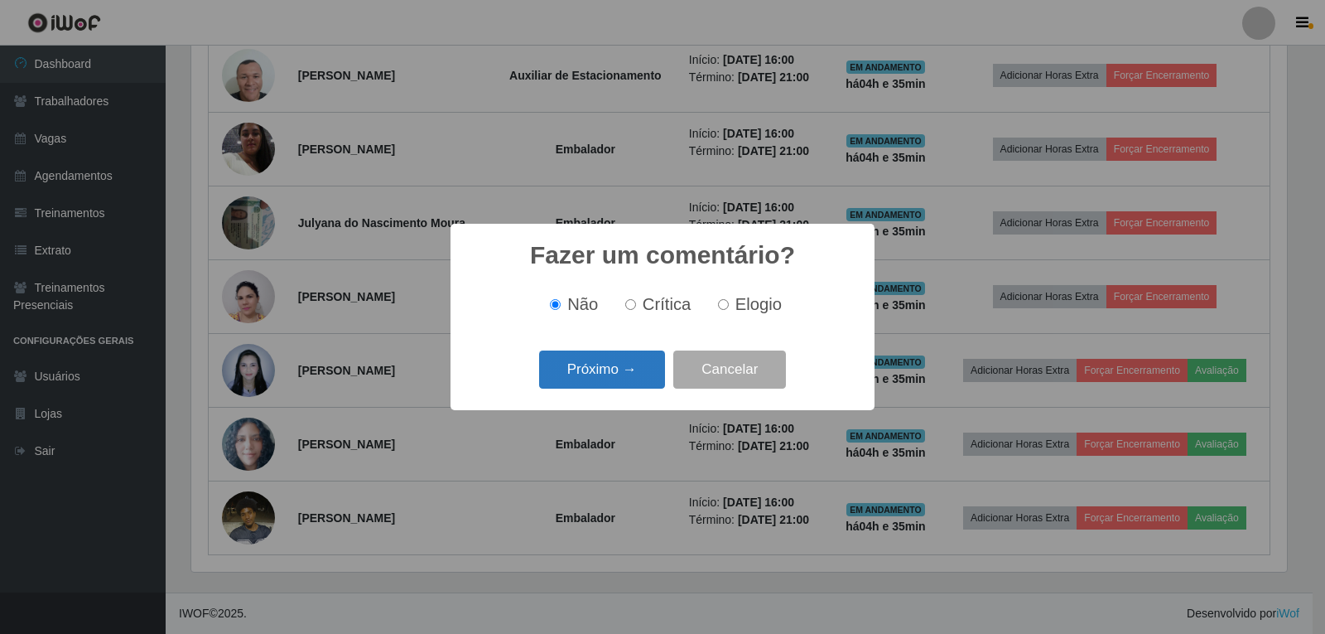
click at [642, 369] on button "Próximo →" at bounding box center [602, 369] width 126 height 39
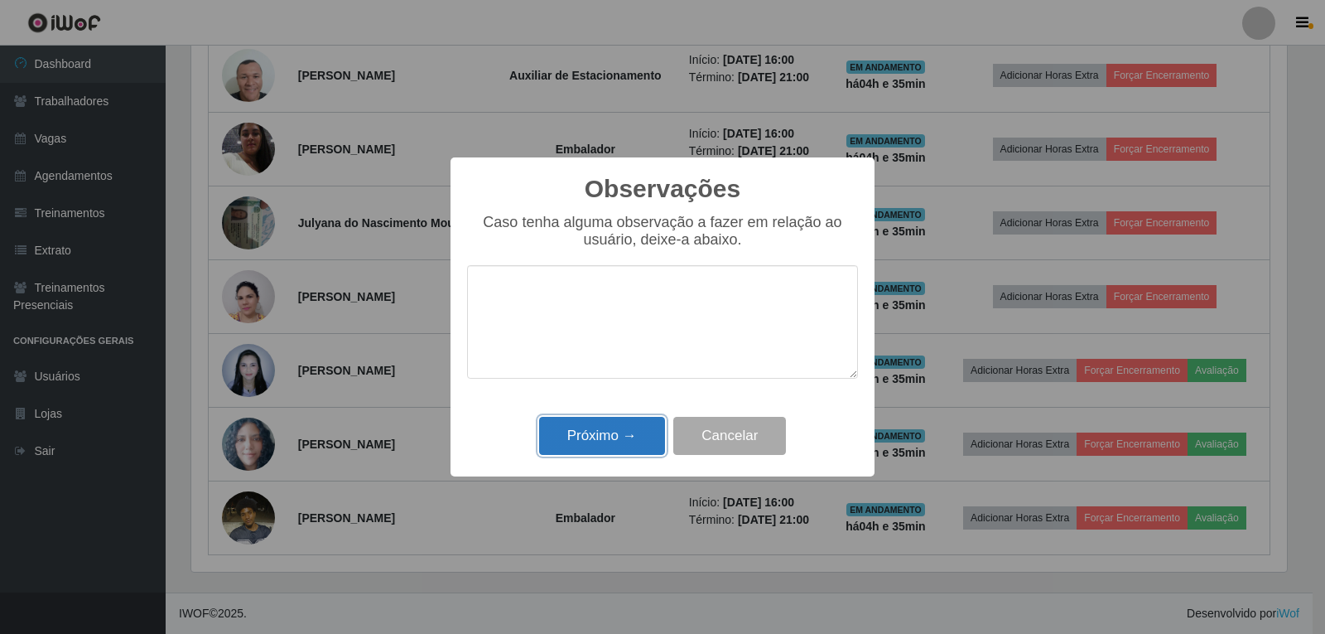
click at [642, 430] on button "Próximo →" at bounding box center [602, 436] width 126 height 39
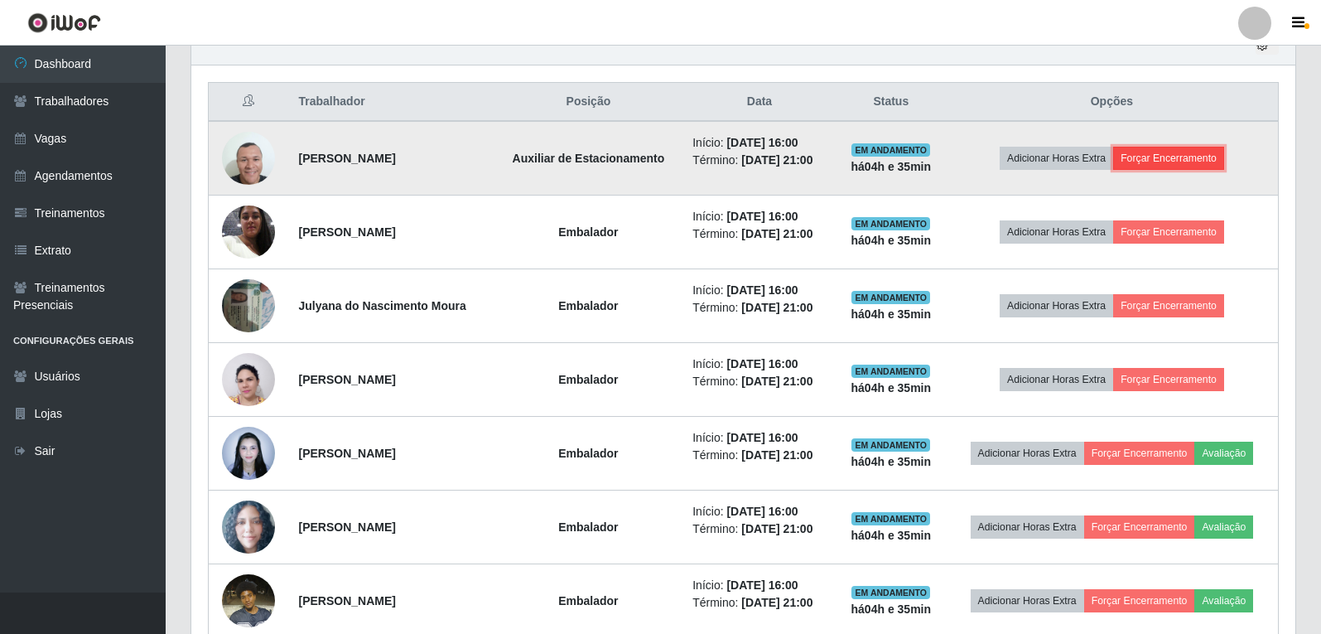
click at [1209, 153] on button "Forçar Encerramento" at bounding box center [1168, 158] width 111 height 23
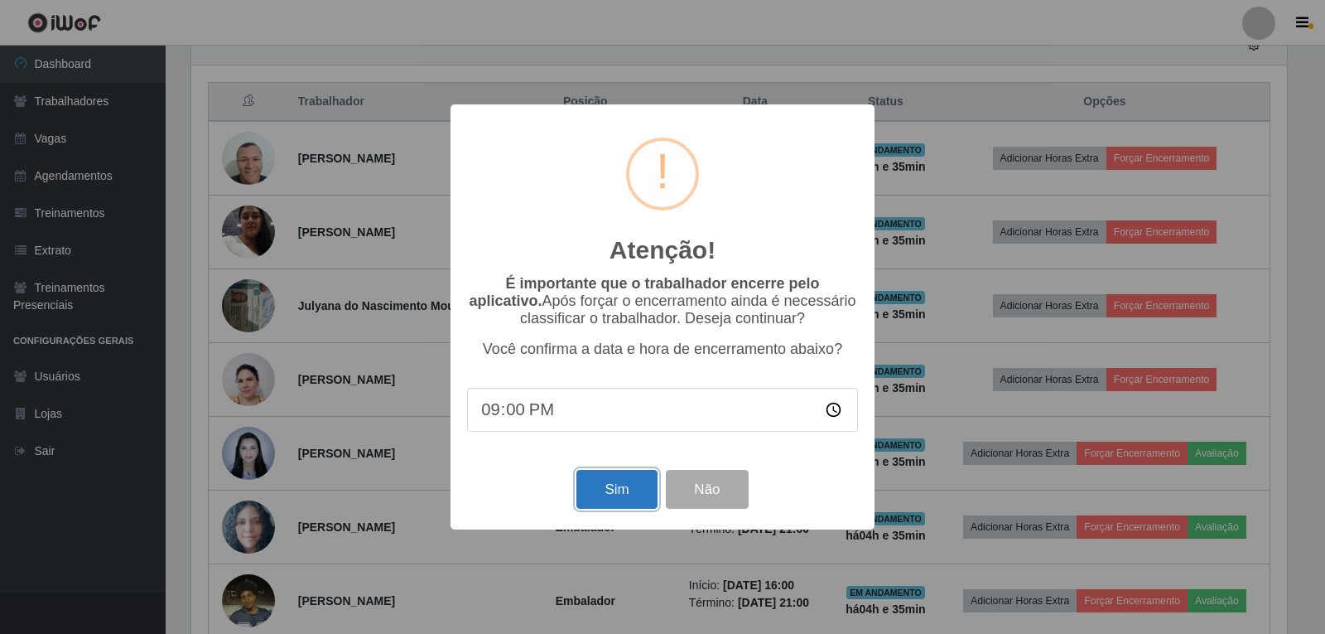
click at [639, 489] on button "Sim" at bounding box center [617, 489] width 80 height 39
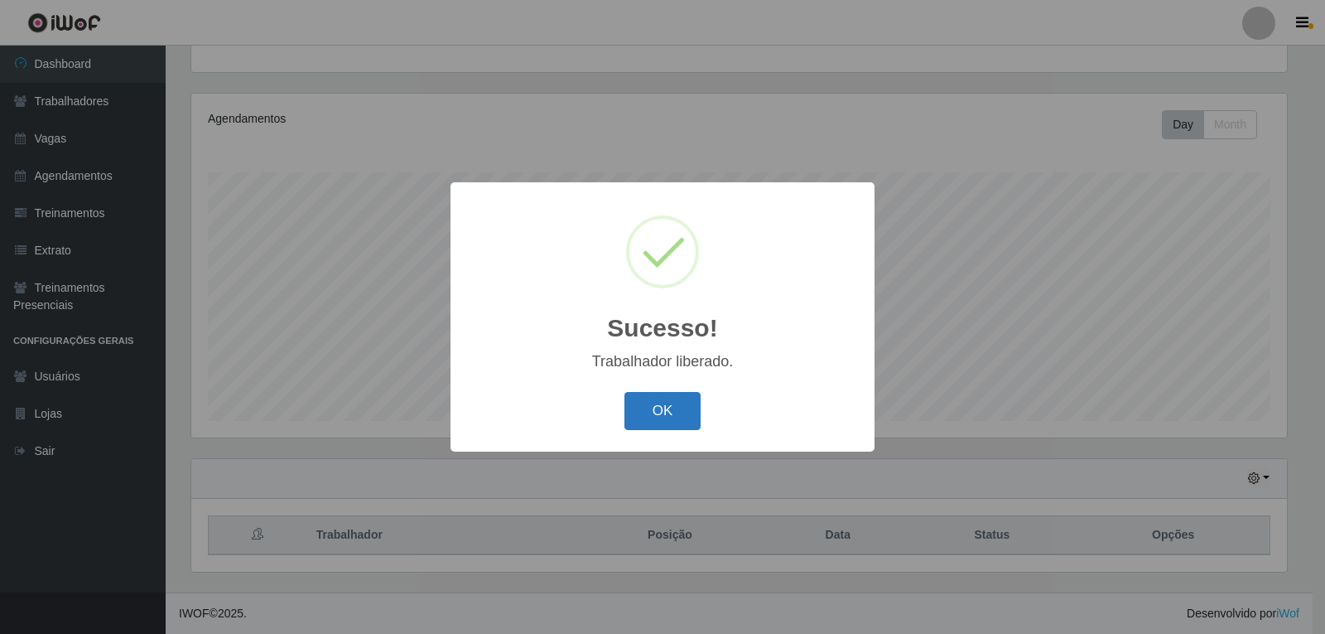
click at [649, 399] on button "OK" at bounding box center [663, 411] width 77 height 39
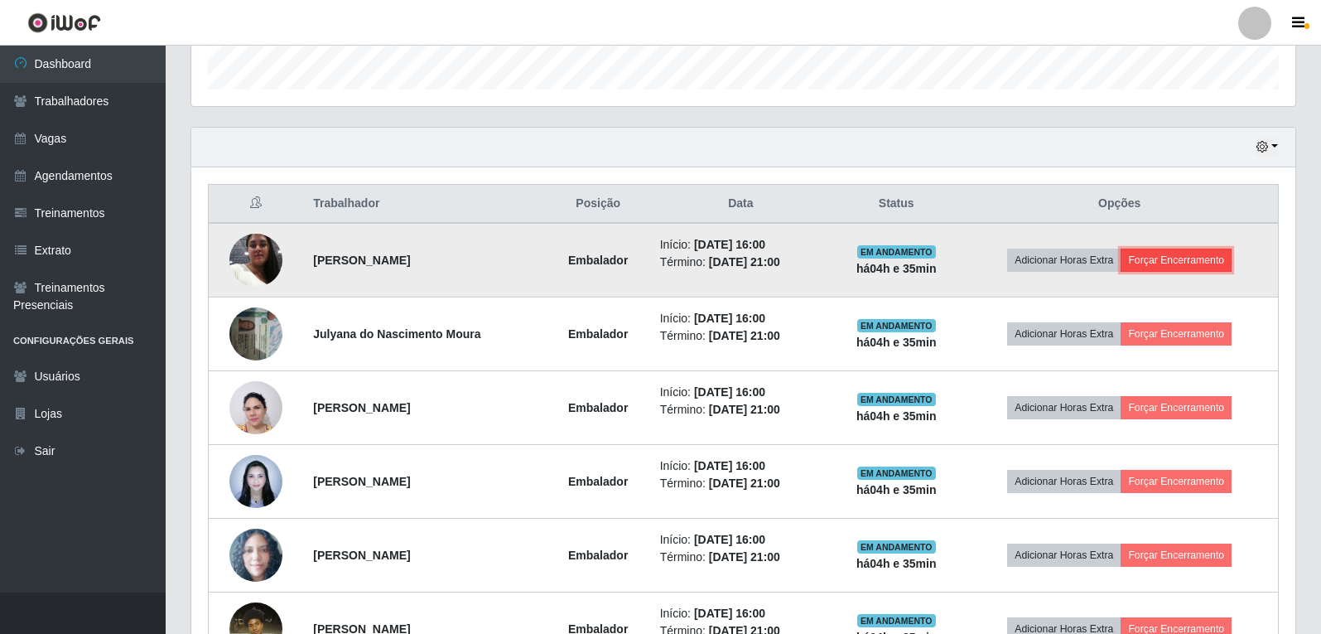
click at [1228, 259] on button "Forçar Encerramento" at bounding box center [1176, 260] width 111 height 23
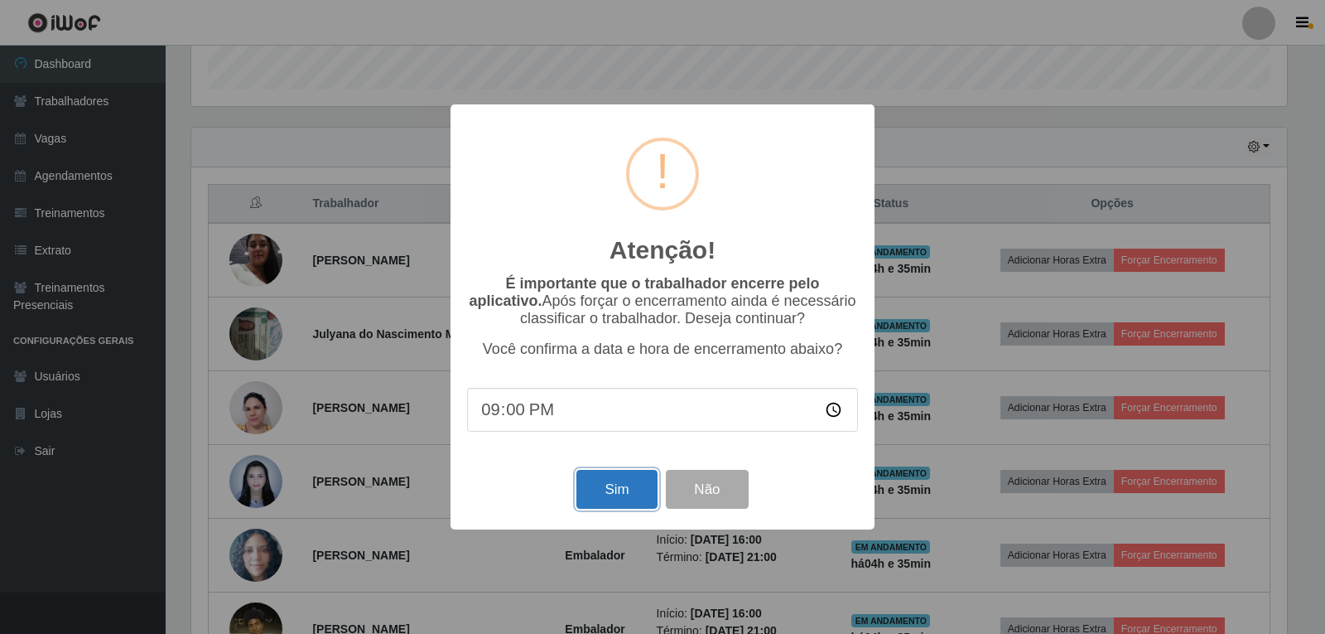
click at [613, 492] on button "Sim" at bounding box center [617, 489] width 80 height 39
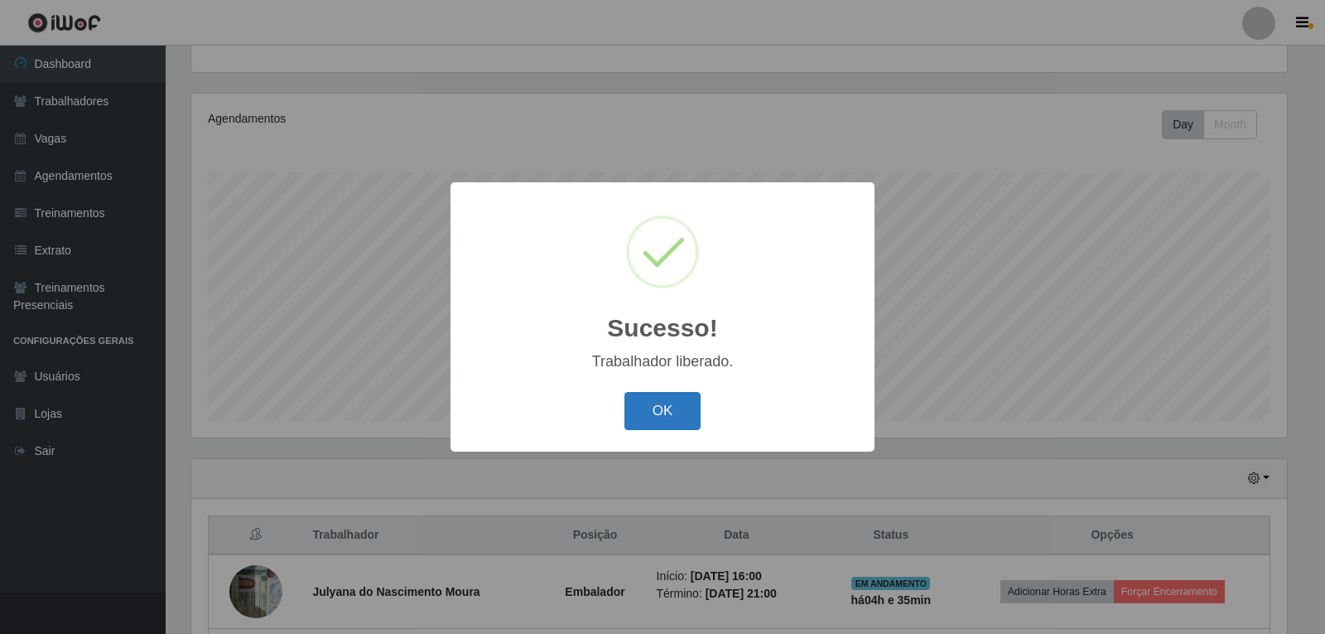
click at [665, 398] on button "OK" at bounding box center [663, 411] width 77 height 39
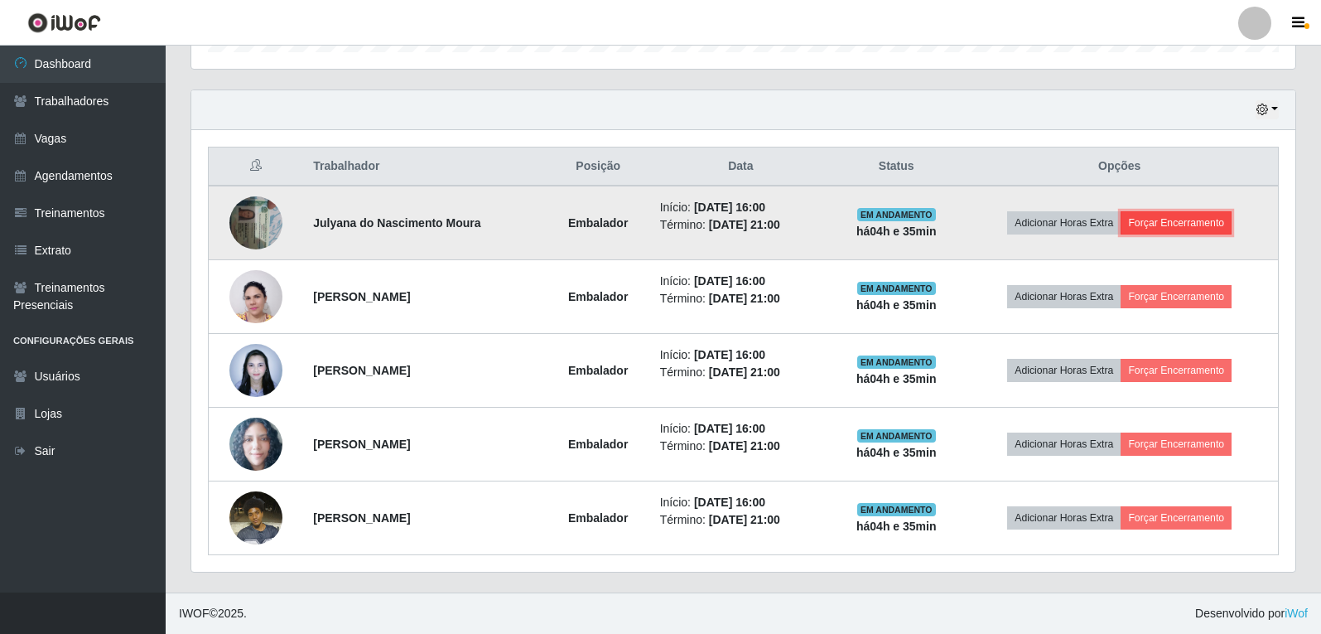
click at [1218, 229] on button "Forçar Encerramento" at bounding box center [1176, 222] width 111 height 23
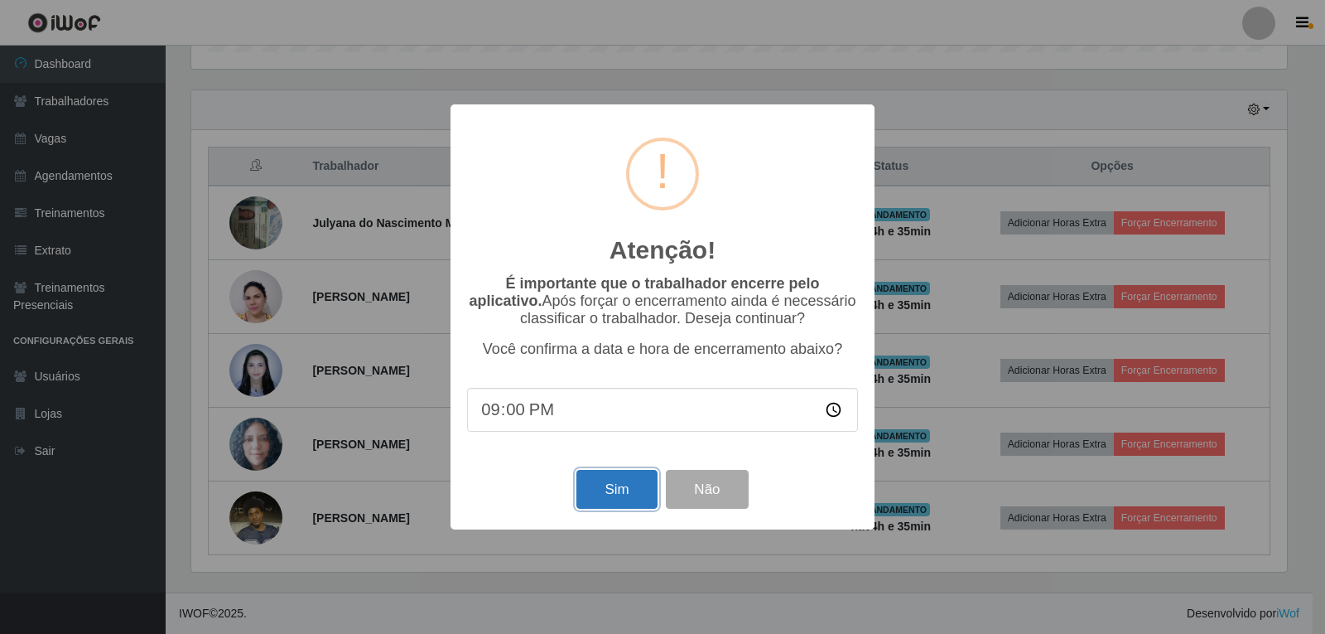
click at [627, 490] on button "Sim" at bounding box center [617, 489] width 80 height 39
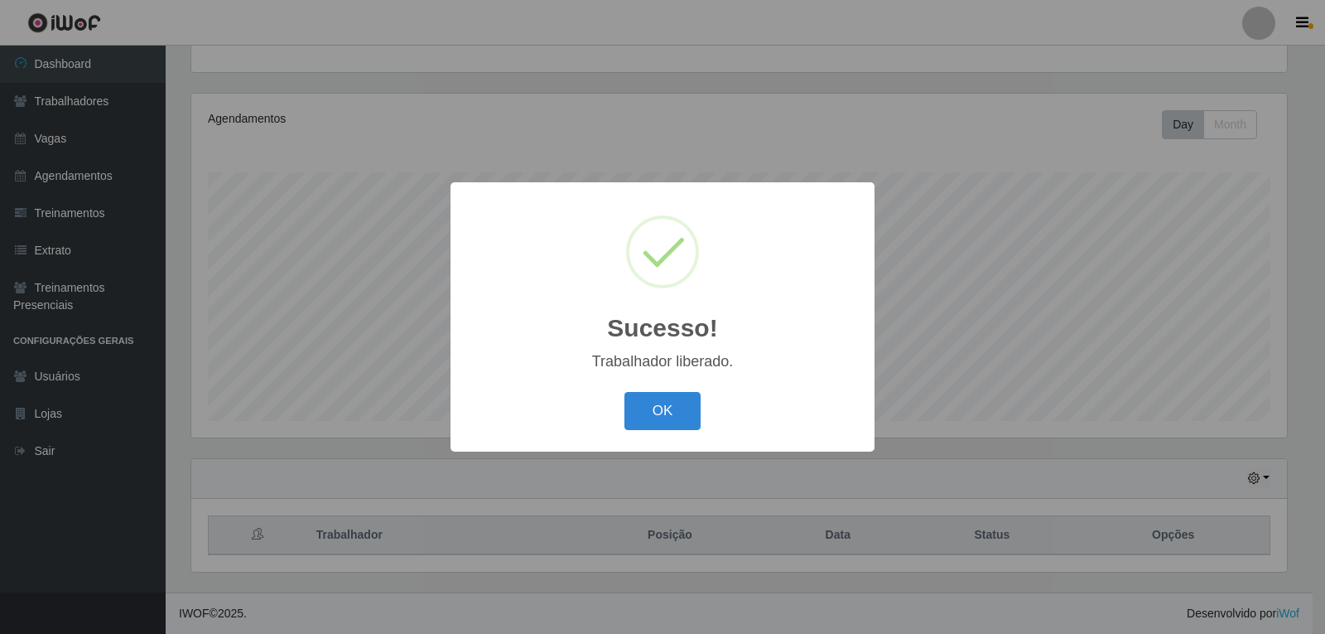
drag, startPoint x: 669, startPoint y: 401, endPoint x: 683, endPoint y: 412, distance: 17.1
click at [673, 404] on button "OK" at bounding box center [663, 411] width 77 height 39
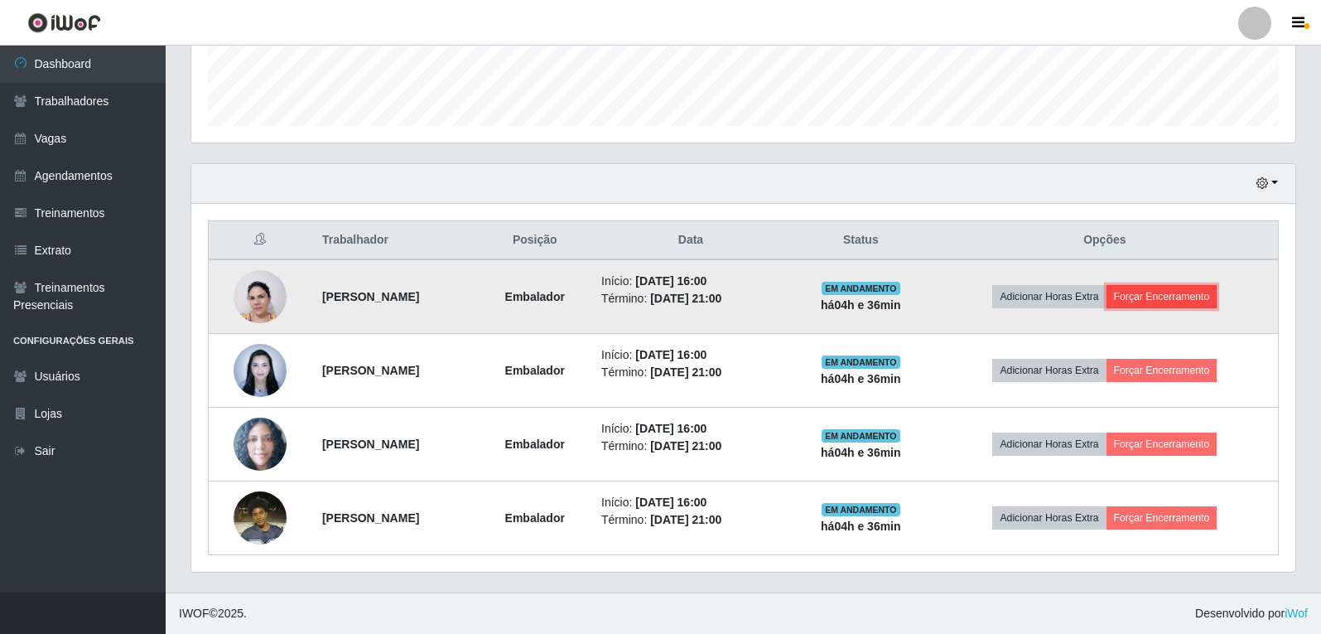
click at [1201, 287] on button "Forçar Encerramento" at bounding box center [1162, 296] width 111 height 23
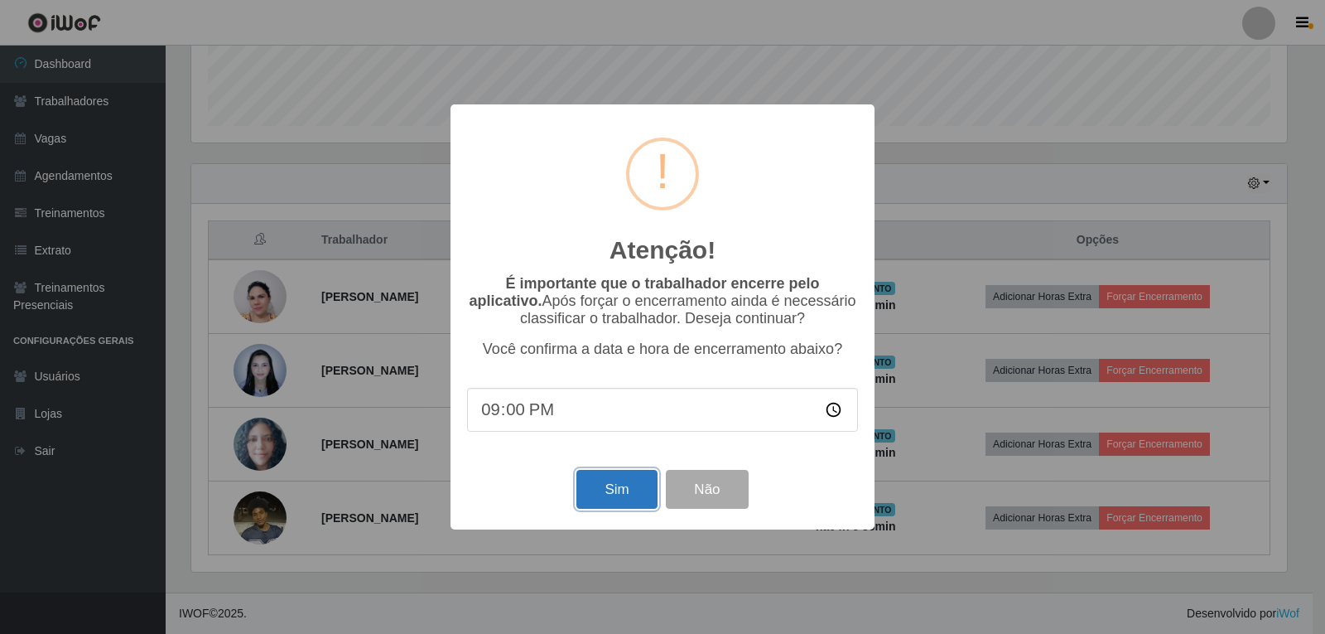
click at [630, 488] on button "Sim" at bounding box center [617, 489] width 80 height 39
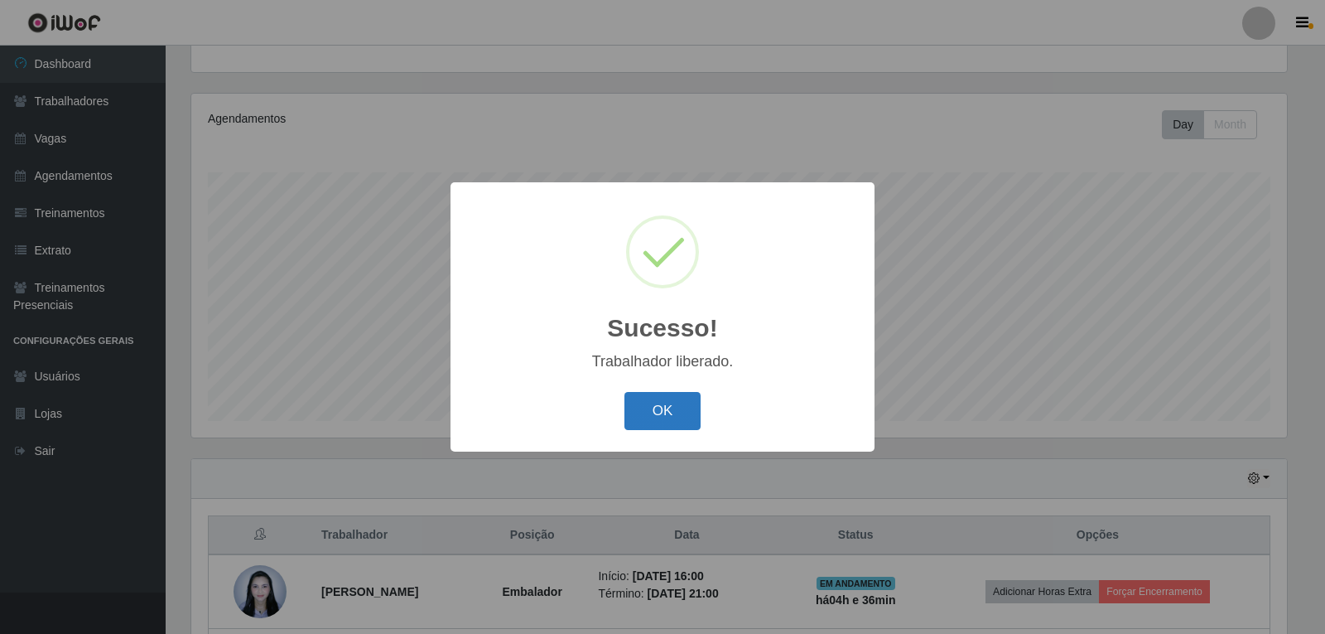
click at [664, 418] on button "OK" at bounding box center [663, 411] width 77 height 39
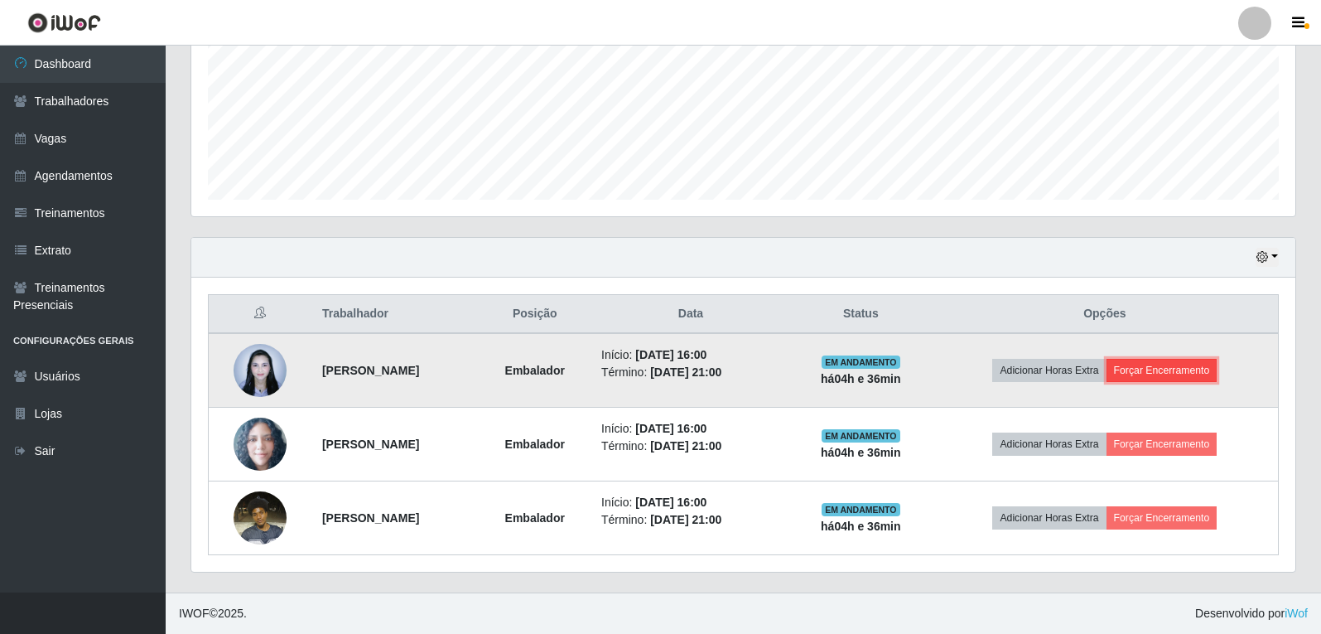
click at [1209, 372] on button "Forçar Encerramento" at bounding box center [1162, 370] width 111 height 23
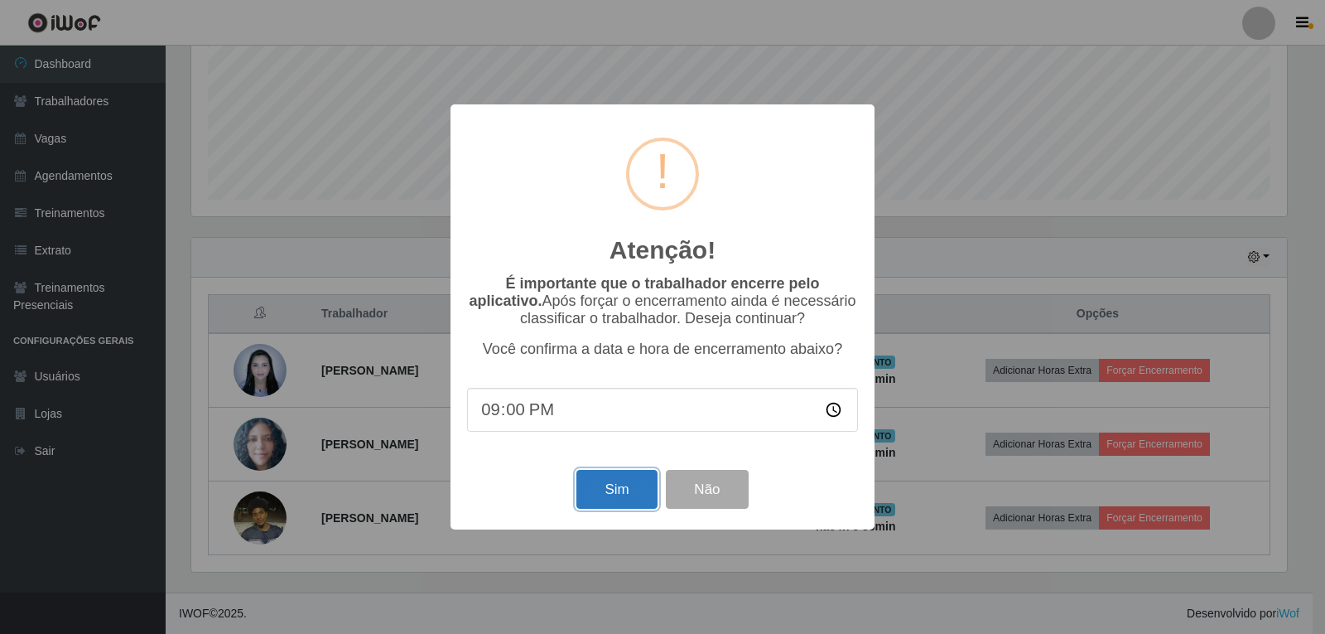
click at [637, 492] on button "Sim" at bounding box center [617, 489] width 80 height 39
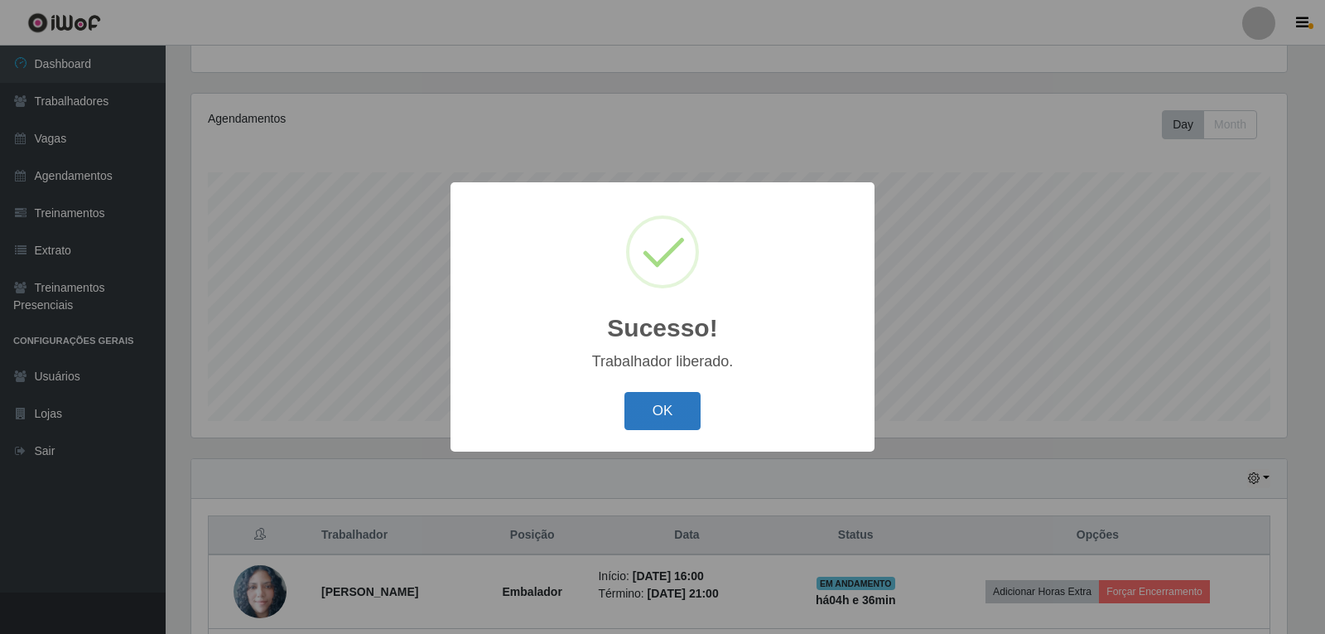
click at [662, 414] on button "OK" at bounding box center [663, 411] width 77 height 39
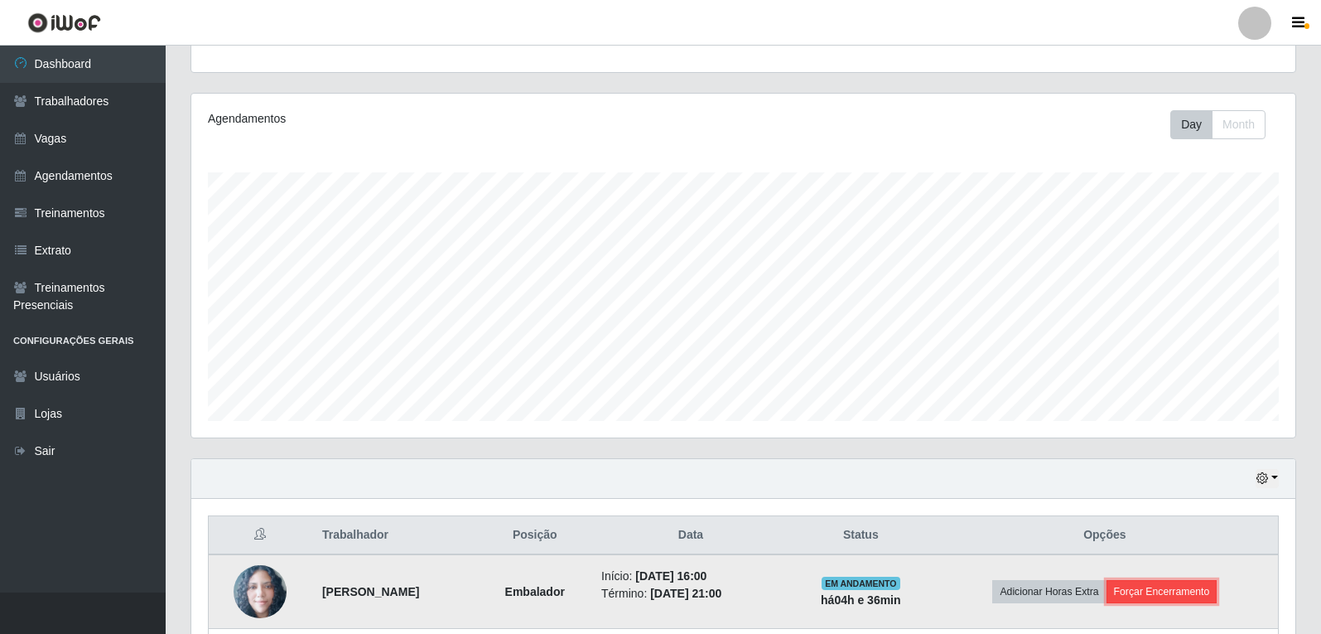
click at [1200, 593] on button "Forçar Encerramento" at bounding box center [1162, 591] width 111 height 23
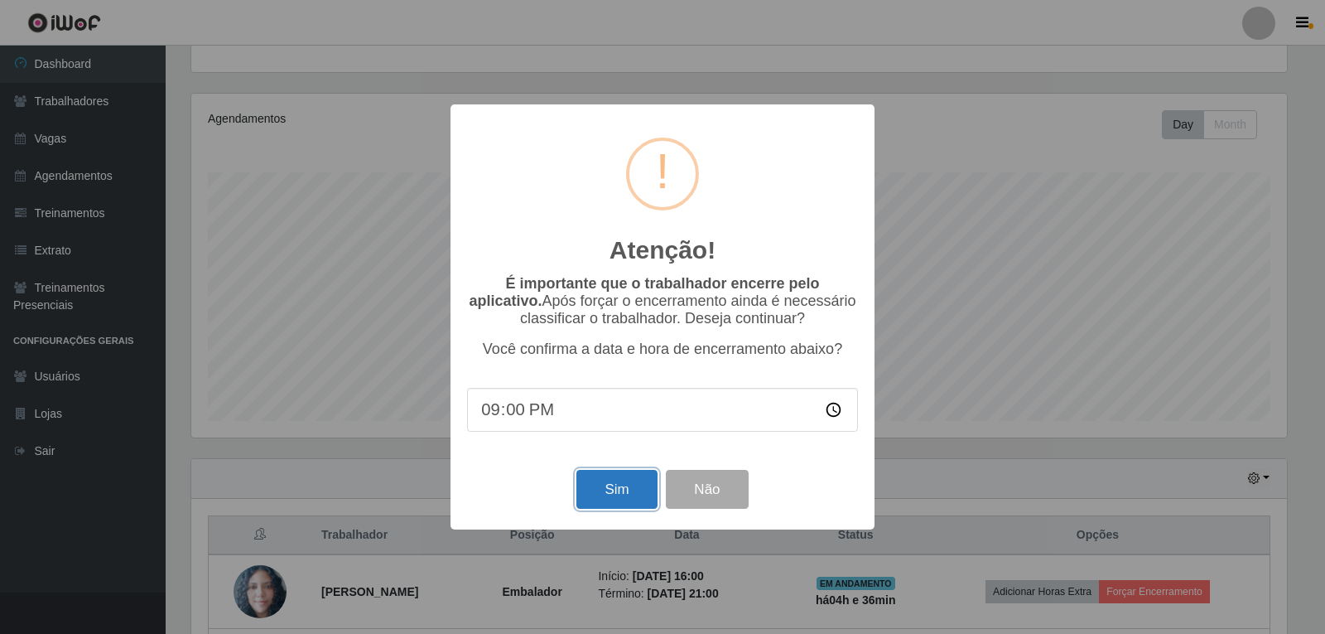
click at [600, 481] on button "Sim" at bounding box center [617, 489] width 80 height 39
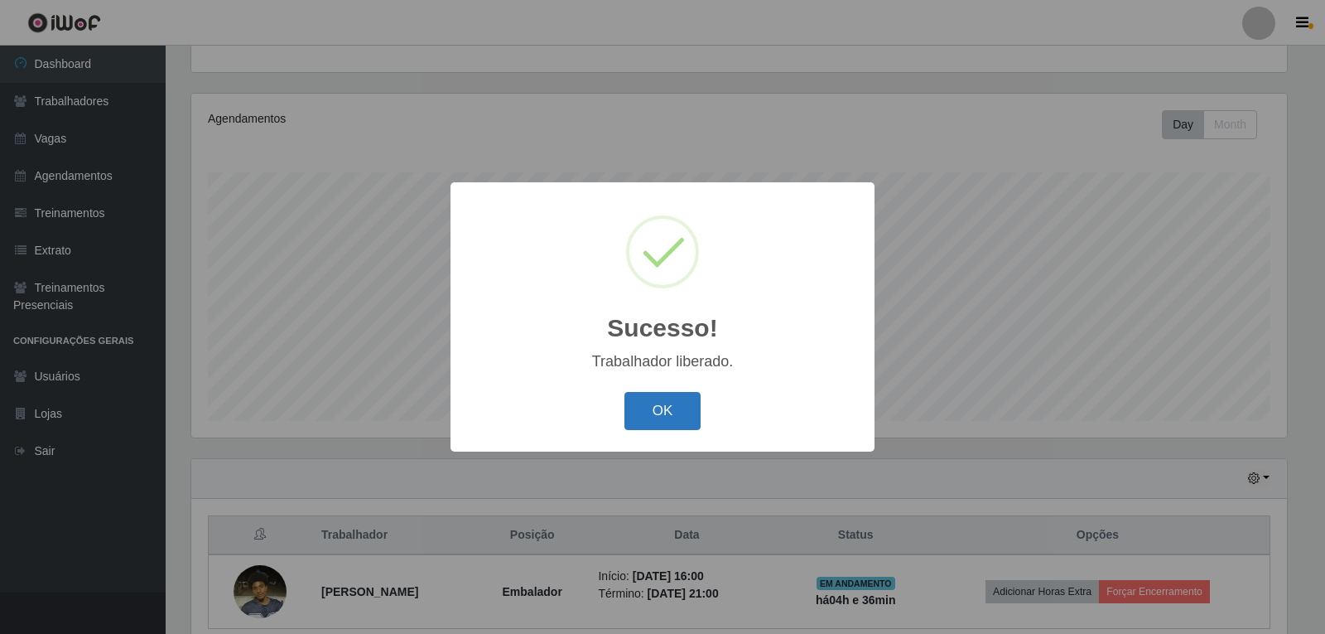
click at [698, 403] on button "OK" at bounding box center [663, 411] width 77 height 39
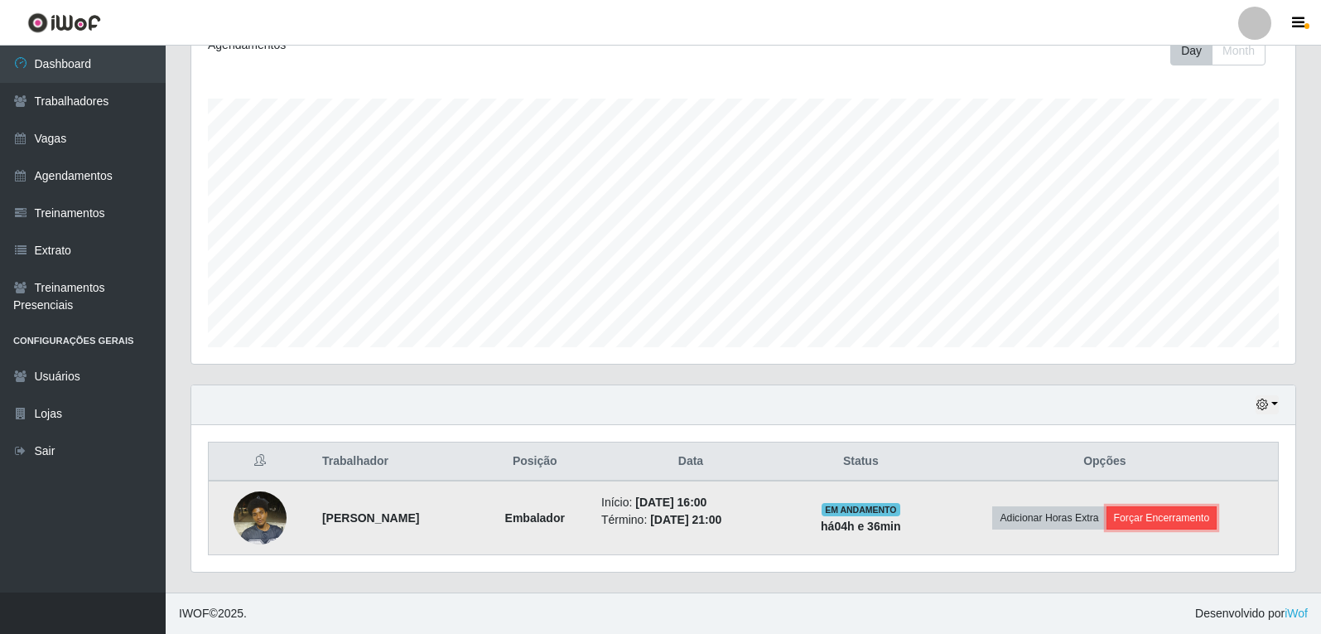
click at [1177, 515] on button "Forçar Encerramento" at bounding box center [1162, 517] width 111 height 23
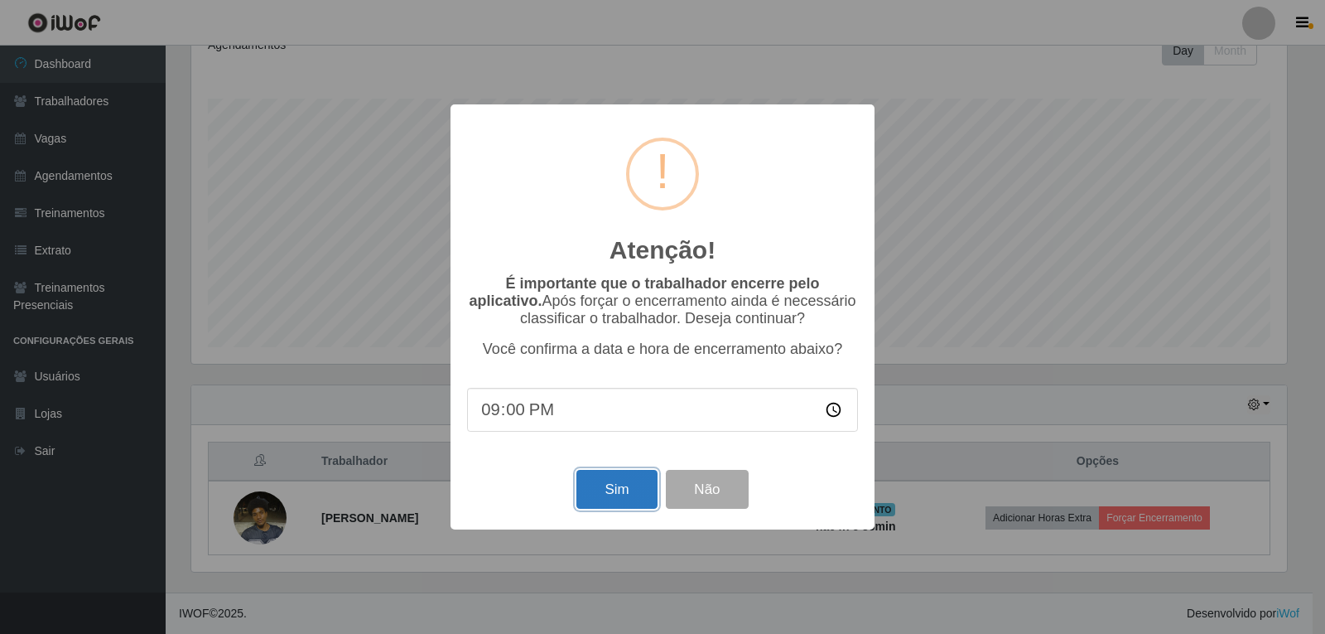
click at [610, 486] on button "Sim" at bounding box center [617, 489] width 80 height 39
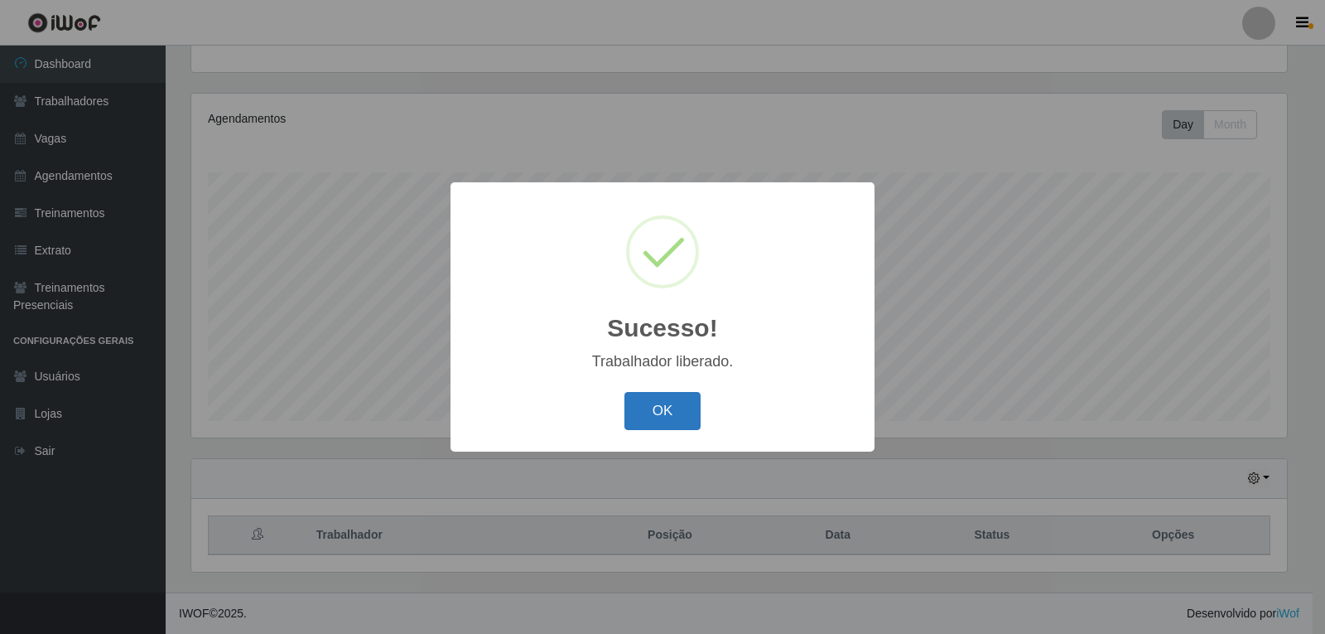
click at [630, 417] on button "OK" at bounding box center [663, 411] width 77 height 39
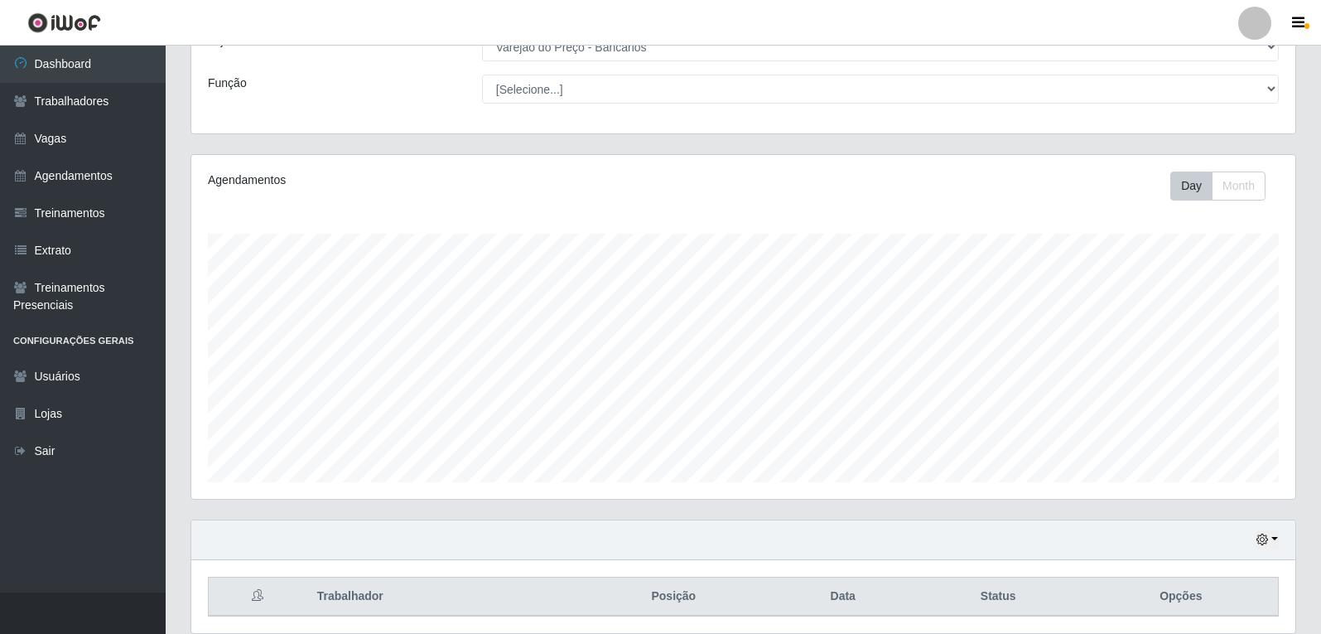
scroll to position [6, 0]
